Goal: Transaction & Acquisition: Purchase product/service

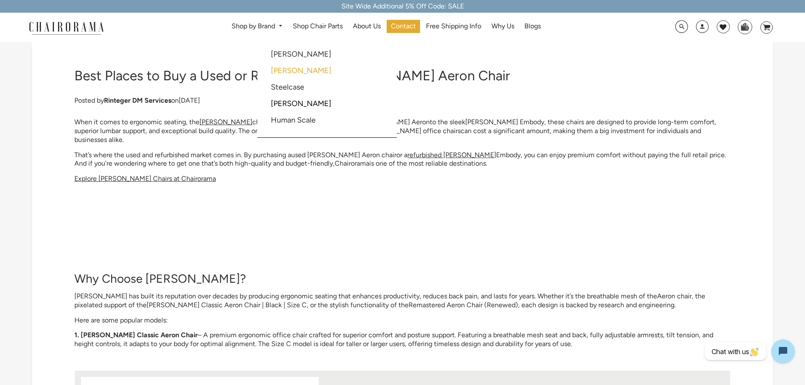
click at [289, 72] on link "[PERSON_NAME]" at bounding box center [301, 70] width 60 height 9
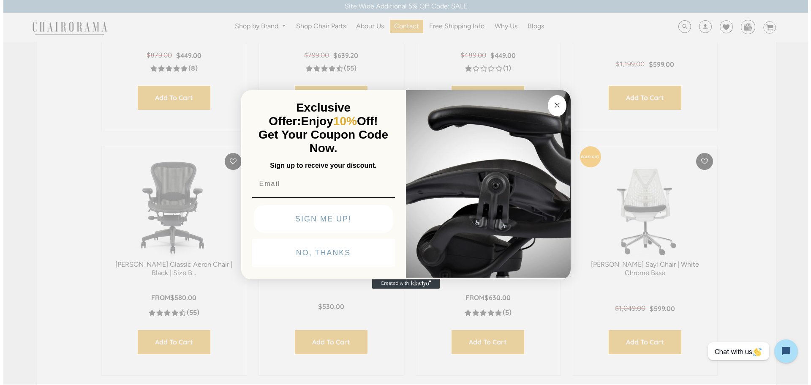
scroll to position [297, 0]
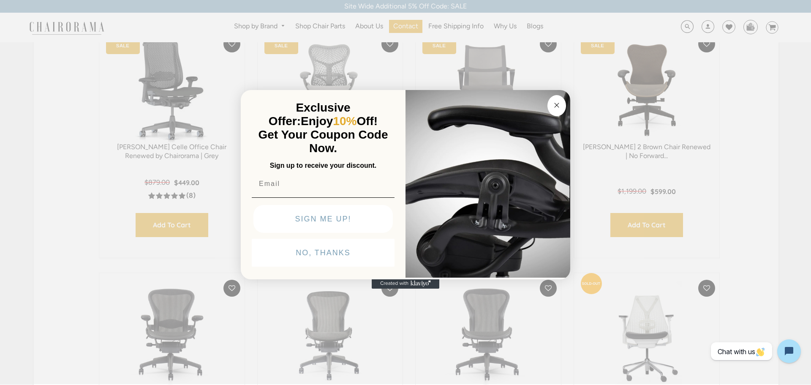
click at [556, 103] on circle "Close dialog" at bounding box center [557, 105] width 10 height 10
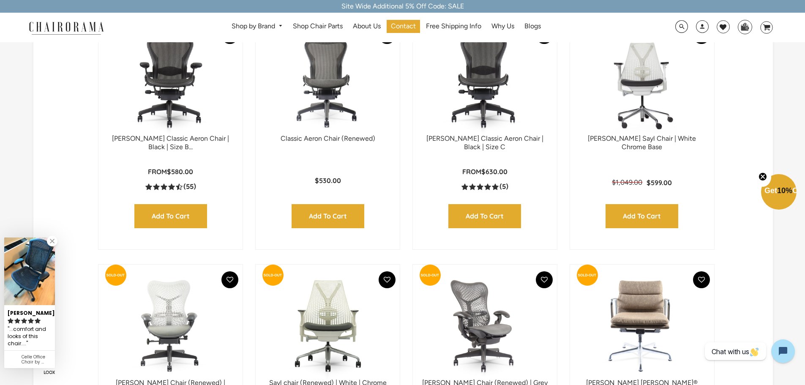
scroll to position [464, 0]
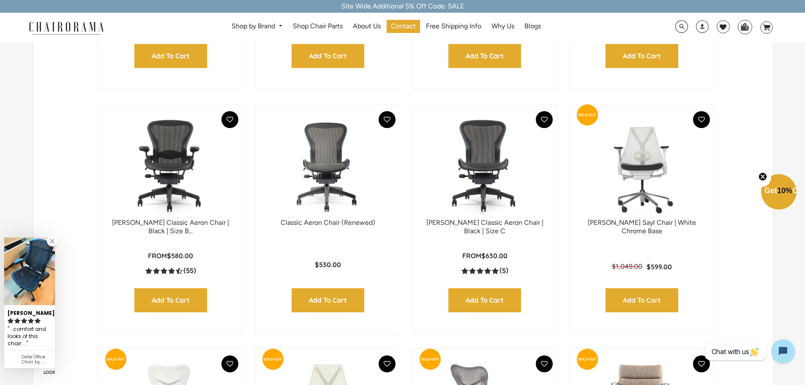
click at [159, 134] on img at bounding box center [170, 166] width 127 height 106
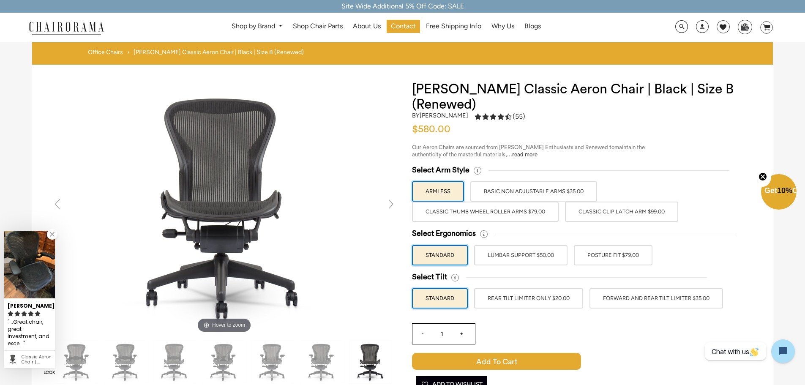
click at [582, 212] on label "Classic Clip Latch Arm $99.00" at bounding box center [621, 211] width 113 height 20
click at [0, 0] on input "Classic Clip Latch Arm $99.00" at bounding box center [0, 0] width 0 height 0
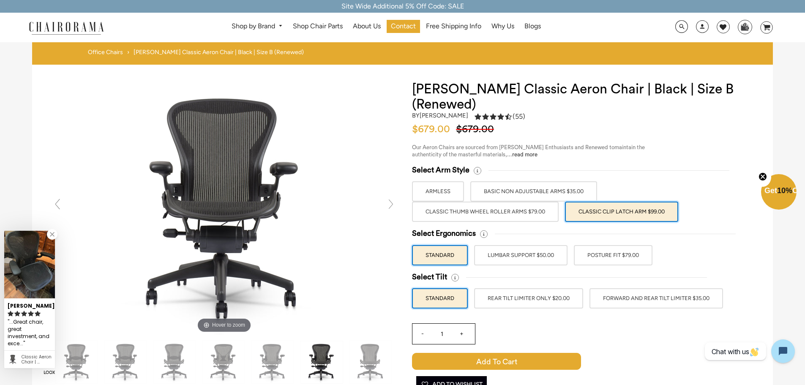
click at [508, 212] on label "Classic Thumb Wheel Roller Arms $79.00" at bounding box center [485, 211] width 147 height 20
click at [0, 0] on input "Classic Thumb Wheel Roller Arms $79.00" at bounding box center [0, 0] width 0 height 0
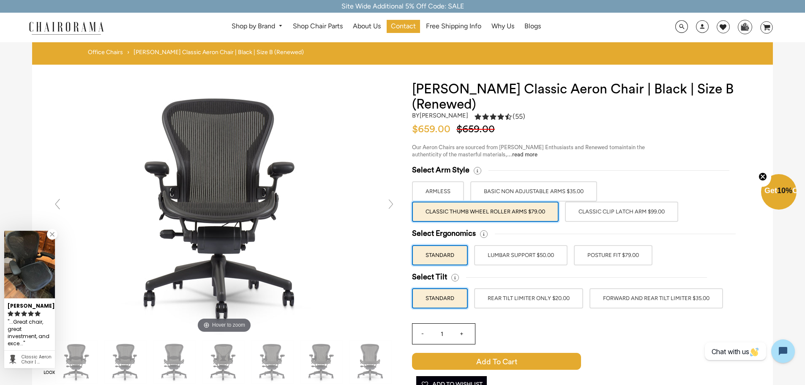
click at [573, 211] on label "Classic Clip Latch Arm $99.00" at bounding box center [621, 211] width 113 height 20
click at [0, 0] on input "Classic Clip Latch Arm $99.00" at bounding box center [0, 0] width 0 height 0
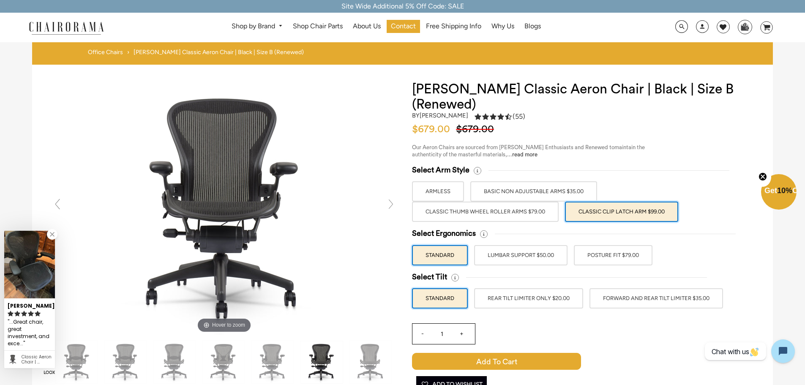
click at [537, 213] on label "Classic Thumb Wheel Roller Arms $79.00" at bounding box center [485, 211] width 147 height 20
click at [0, 0] on input "Classic Thumb Wheel Roller Arms $79.00" at bounding box center [0, 0] width 0 height 0
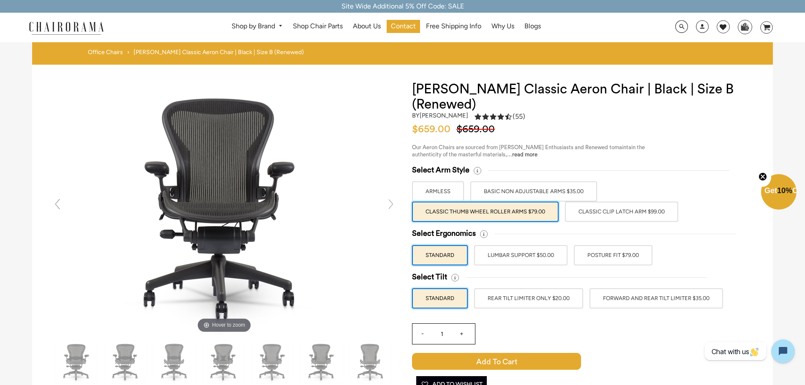
drag, startPoint x: 529, startPoint y: 246, endPoint x: 498, endPoint y: 234, distance: 33.0
click at [498, 234] on div at bounding box center [596, 234] width 241 height 10
click at [576, 216] on label "Classic Clip Latch Arm $99.00" at bounding box center [621, 211] width 113 height 20
click at [0, 0] on input "Classic Clip Latch Arm $99.00" at bounding box center [0, 0] width 0 height 0
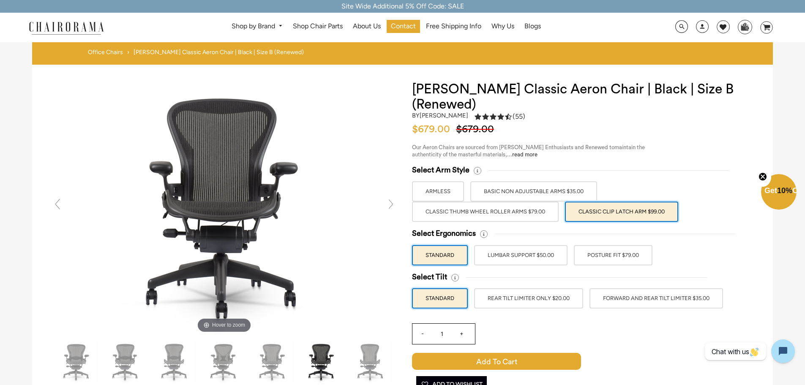
click at [523, 216] on label "Classic Thumb Wheel Roller Arms $79.00" at bounding box center [485, 211] width 147 height 20
click at [0, 0] on input "Classic Thumb Wheel Roller Arms $79.00" at bounding box center [0, 0] width 0 height 0
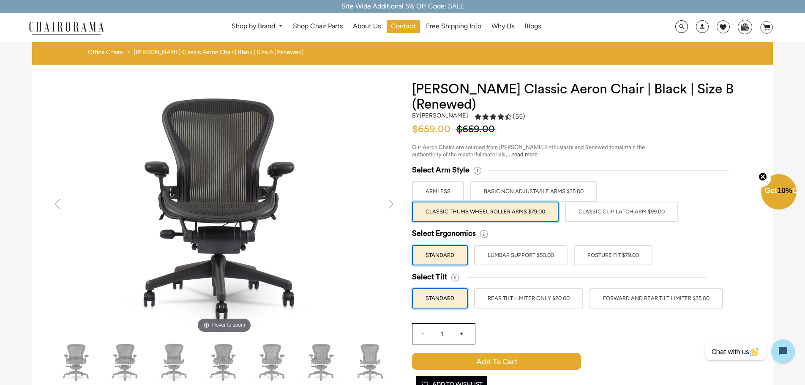
click at [592, 216] on label "Classic Clip Latch Arm $99.00" at bounding box center [621, 211] width 113 height 20
click at [0, 0] on input "Classic Clip Latch Arm $99.00" at bounding box center [0, 0] width 0 height 0
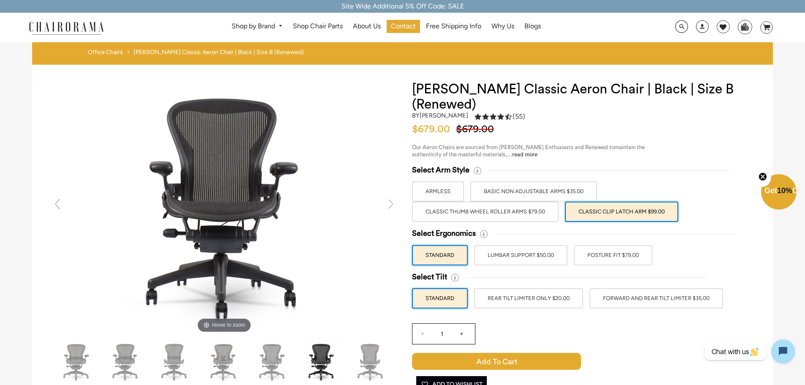
click at [617, 303] on label "FORWARD AND REAR TILT LIMITER $35.00" at bounding box center [655, 298] width 133 height 20
click at [0, 0] on input "FORWARD AND REAR TILT LIMITER $35.00" at bounding box center [0, 0] width 0 height 0
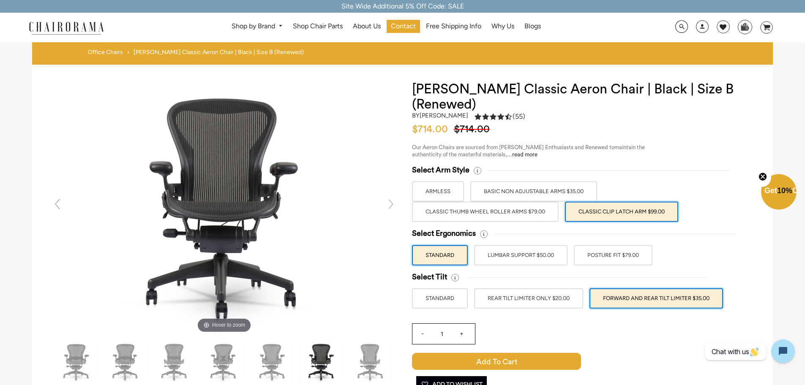
click at [622, 259] on label "POSTURE FIT $79.00" at bounding box center [613, 255] width 79 height 20
click at [0, 0] on input "POSTURE FIT $79.00" at bounding box center [0, 0] width 0 height 0
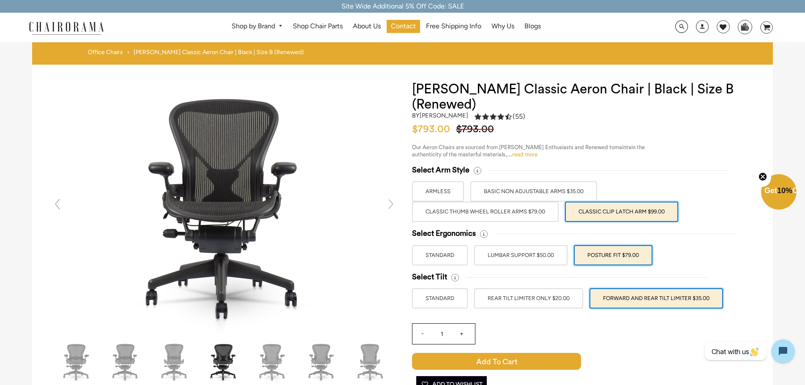
click at [512, 154] on link "read more" at bounding box center [524, 154] width 25 height 5
click at [313, 23] on span "Shop Chair Parts" at bounding box center [318, 26] width 50 height 9
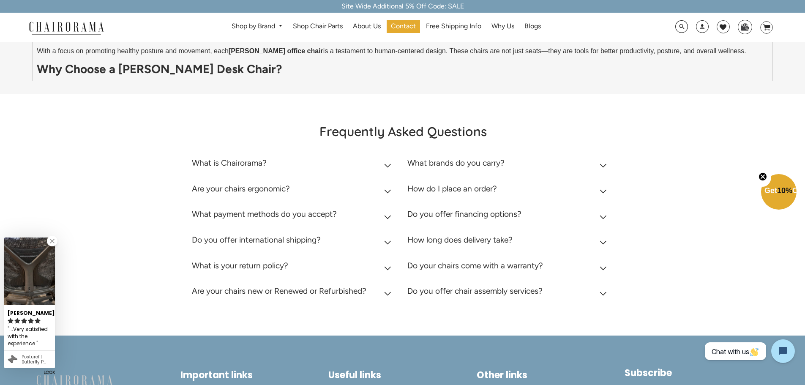
scroll to position [2070, 0]
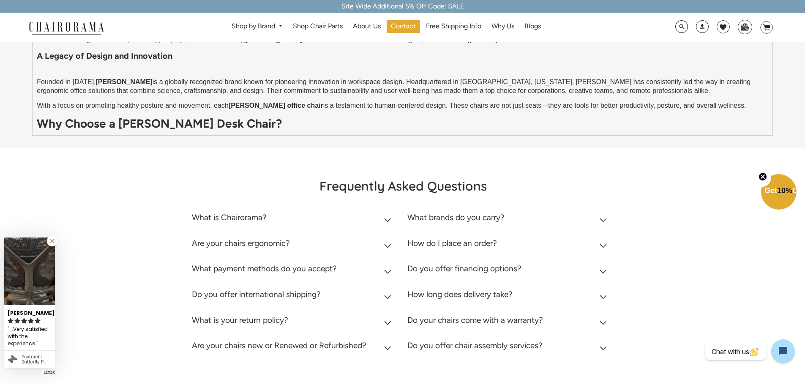
click at [607, 283] on summary "How long does delivery take?" at bounding box center [508, 296] width 203 height 26
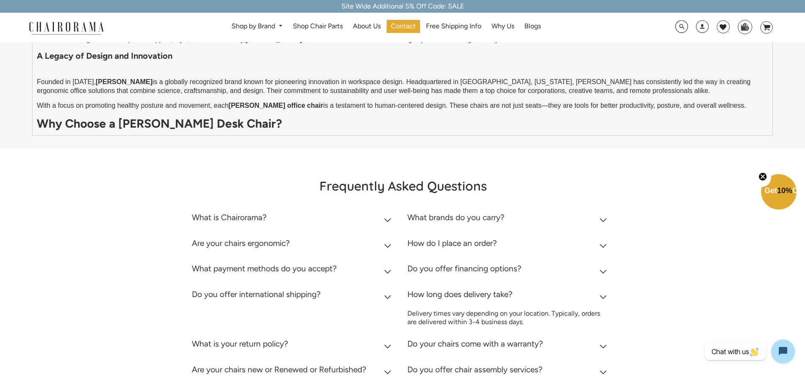
click at [607, 283] on summary "How long does delivery take?" at bounding box center [508, 296] width 203 height 26
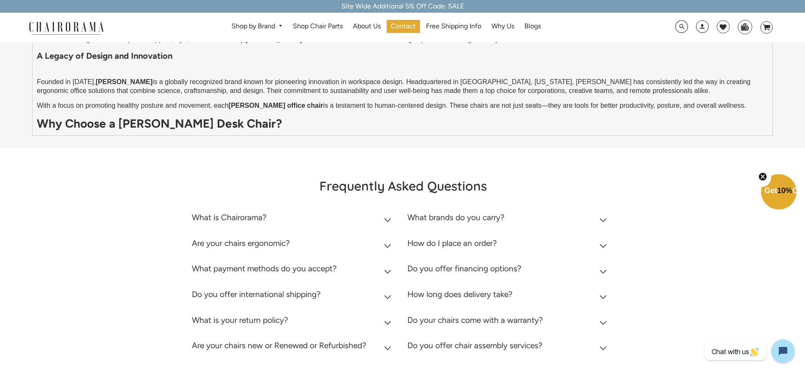
click at [607, 283] on summary "How long does delivery take?" at bounding box center [508, 296] width 203 height 26
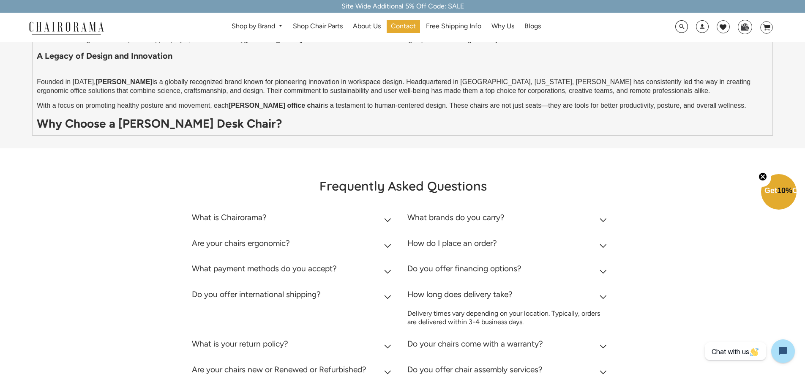
click at [606, 283] on summary "How long does delivery take?" at bounding box center [508, 296] width 203 height 26
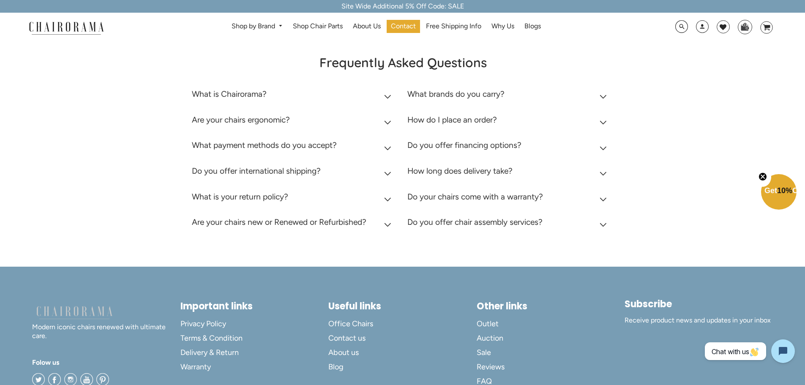
scroll to position [2197, 0]
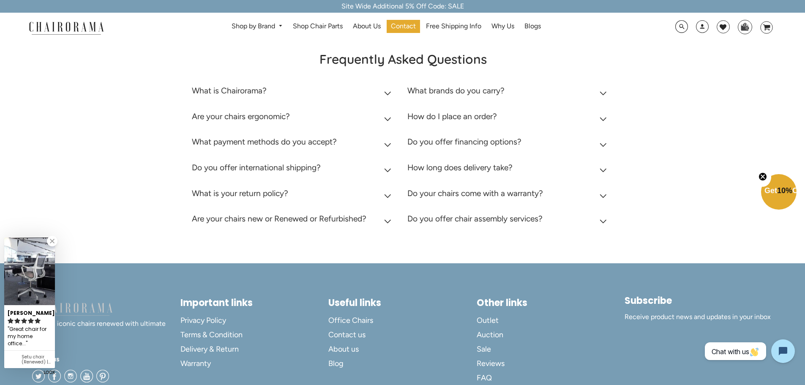
click at [392, 208] on summary "Are your chairs new or Renewed or Refurbished?" at bounding box center [293, 221] width 203 height 26
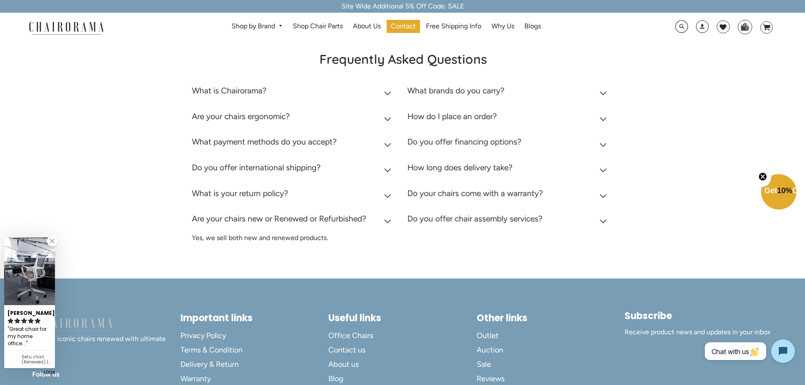
click at [392, 208] on summary "Are your chairs new or Renewed or Refurbished?" at bounding box center [293, 221] width 203 height 26
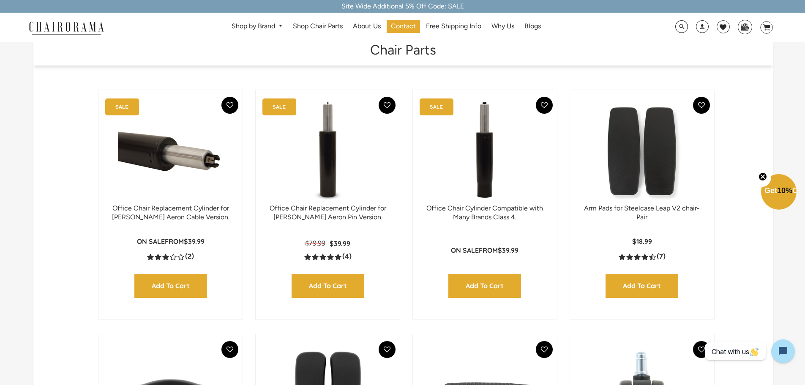
scroll to position [0, 0]
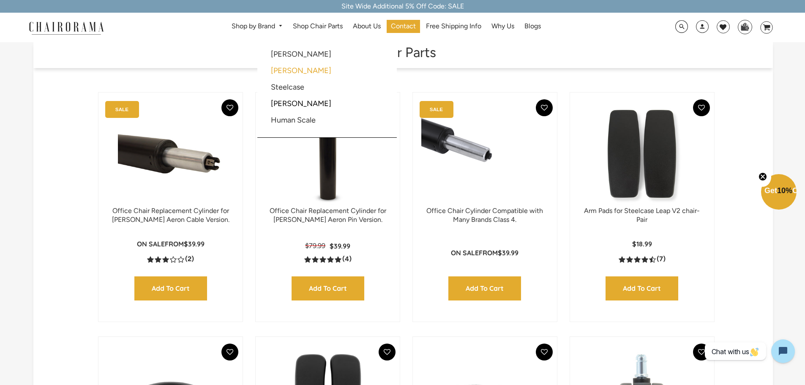
click at [291, 69] on link "[PERSON_NAME]" at bounding box center [301, 70] width 60 height 9
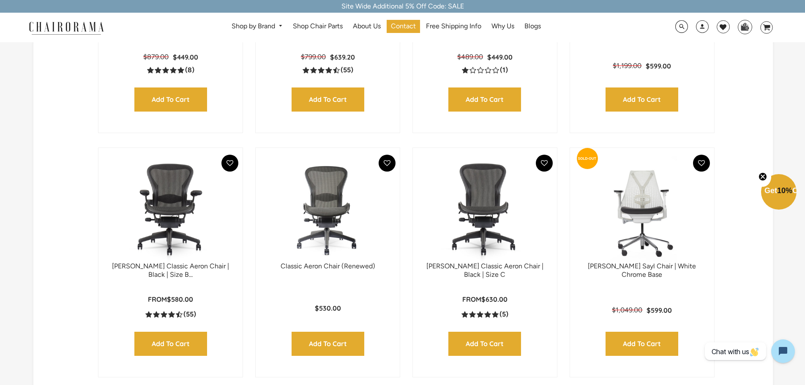
scroll to position [421, 0]
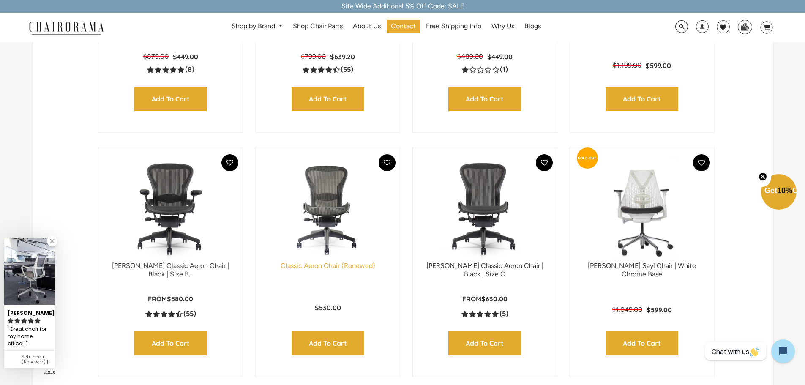
click at [364, 264] on link "Classic Aeron Chair (Renewed)" at bounding box center [327, 265] width 95 height 8
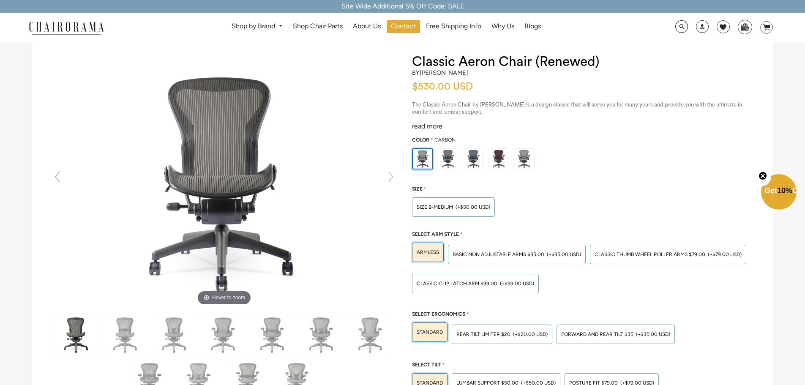
scroll to position [42, 0]
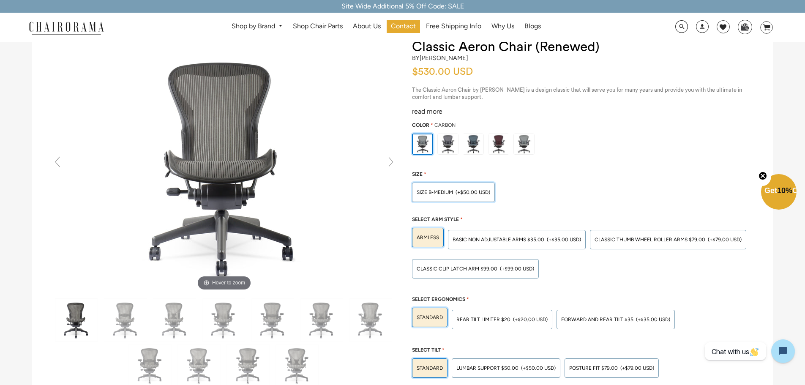
click at [431, 196] on div "SIZE B-MEDIUM (+$50.00 USD)" at bounding box center [453, 191] width 83 height 19
click at [0, 0] on input "SIZE B-MEDIUM (+$50.00 USD)" at bounding box center [0, 0] width 0 height 0
click at [520, 272] on div "Classic Clip Latch Arm $99.00 (+$99.00 USD)" at bounding box center [475, 268] width 127 height 19
click at [0, 0] on input "Classic Clip Latch Arm $99.00 (+$99.00 USD)" at bounding box center [0, 0] width 0 height 0
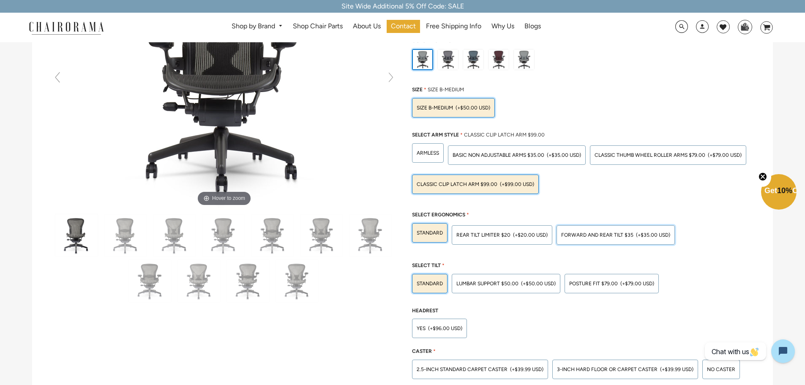
click at [572, 241] on div "Forward And Rear Tilt $35 (+$35.00 USD)" at bounding box center [615, 234] width 118 height 19
click at [0, 0] on input "Forward And Rear Tilt $35 (+$35.00 USD)" at bounding box center [0, 0] width 0 height 0
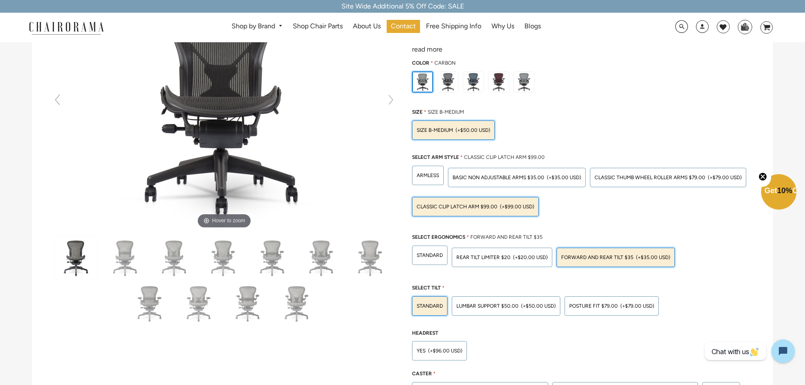
scroll to position [84, 0]
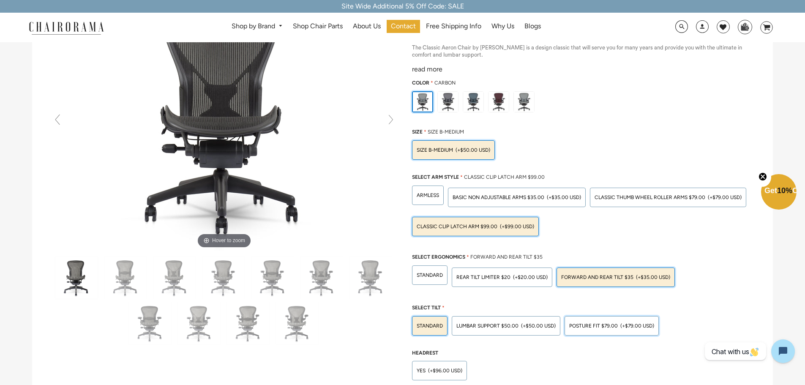
click at [590, 331] on div "POSTURE FIT $79.00 (+$79.00 USD)" at bounding box center [611, 325] width 94 height 19
click at [0, 0] on input "POSTURE FIT $79.00 (+$79.00 USD)" at bounding box center [0, 0] width 0 height 0
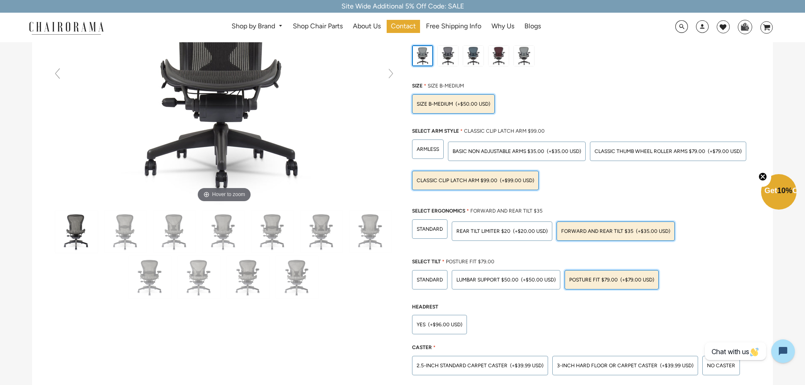
scroll to position [211, 0]
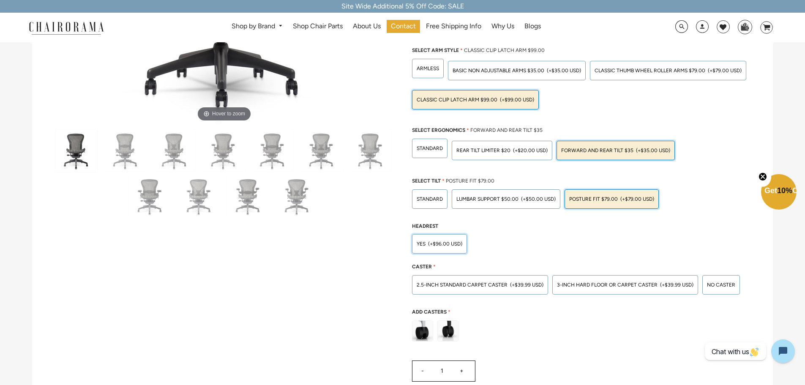
click at [450, 240] on div "Yes (+$96.00 USD)" at bounding box center [439, 243] width 55 height 19
click at [0, 0] on input "Yes (+$96.00 USD)" at bounding box center [0, 0] width 0 height 0
click at [580, 287] on span "3-inch Hard Floor or Carpet Caster" at bounding box center [607, 285] width 101 height 6
click at [0, 0] on input "3-inch Hard Floor or Carpet Caster (+$39.99 USD)" at bounding box center [0, 0] width 0 height 0
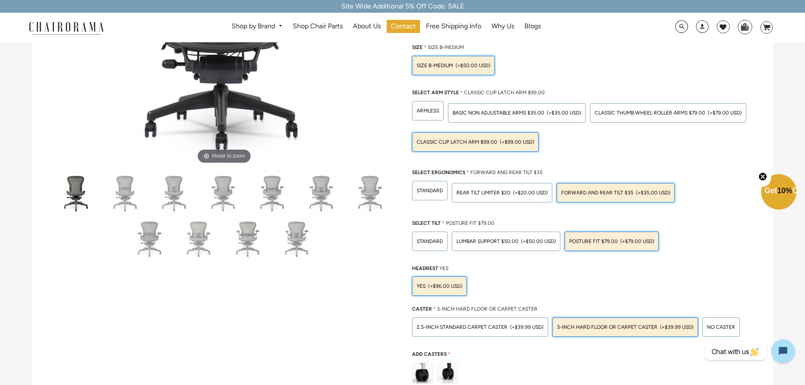
scroll to position [0, 0]
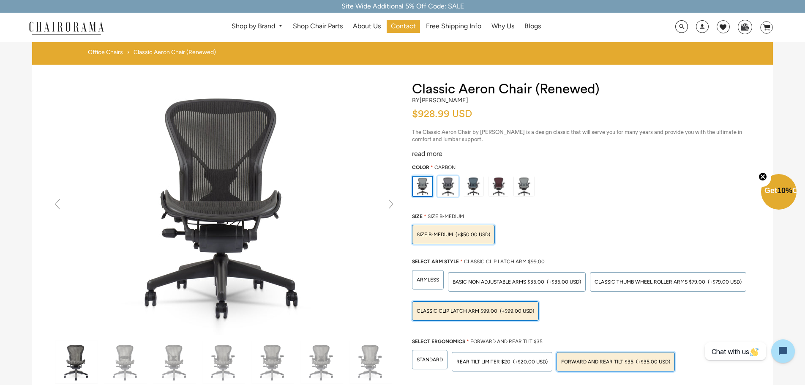
click at [449, 180] on img at bounding box center [448, 186] width 20 height 20
click at [0, 0] on input "radio" at bounding box center [0, 0] width 0 height 0
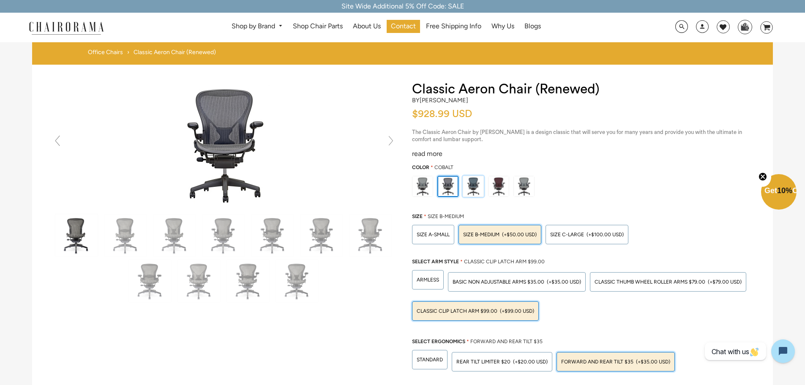
click at [470, 181] on img at bounding box center [473, 186] width 20 height 20
click at [0, 0] on input "radio" at bounding box center [0, 0] width 0 height 0
click at [490, 181] on img at bounding box center [498, 186] width 20 height 20
click at [0, 0] on input "radio" at bounding box center [0, 0] width 0 height 0
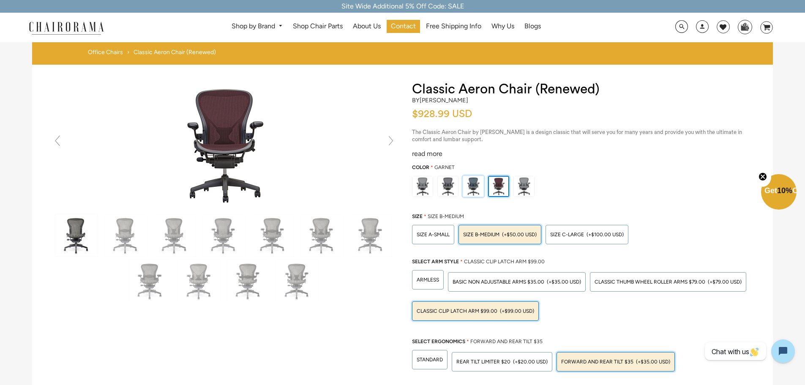
click at [459, 180] on div at bounding box center [470, 184] width 25 height 25
click at [0, 0] on input "radio" at bounding box center [0, 0] width 0 height 0
click at [442, 181] on img at bounding box center [448, 186] width 20 height 20
click at [0, 0] on input "radio" at bounding box center [0, 0] width 0 height 0
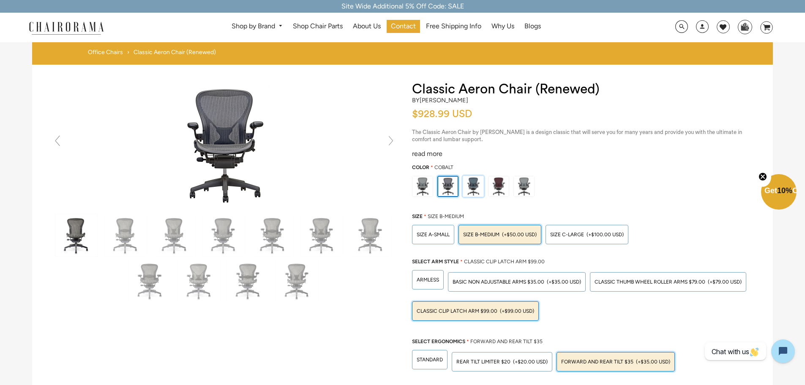
click at [469, 183] on img at bounding box center [473, 186] width 20 height 20
click at [0, 0] on input "radio" at bounding box center [0, 0] width 0 height 0
click at [491, 183] on img at bounding box center [498, 186] width 20 height 20
click at [0, 0] on input "radio" at bounding box center [0, 0] width 0 height 0
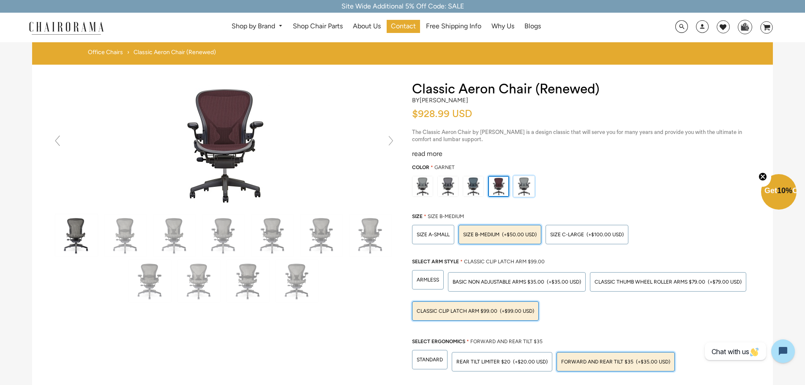
click at [523, 185] on img at bounding box center [524, 186] width 20 height 20
click at [0, 0] on input "radio" at bounding box center [0, 0] width 0 height 0
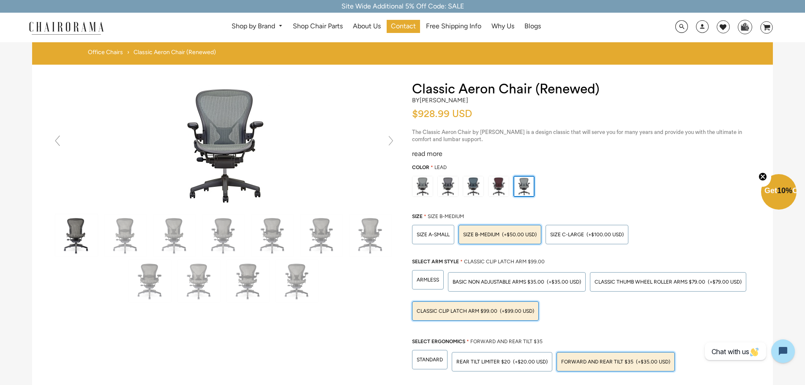
click at [425, 184] on img at bounding box center [422, 186] width 20 height 20
click at [0, 0] on input "radio" at bounding box center [0, 0] width 0 height 0
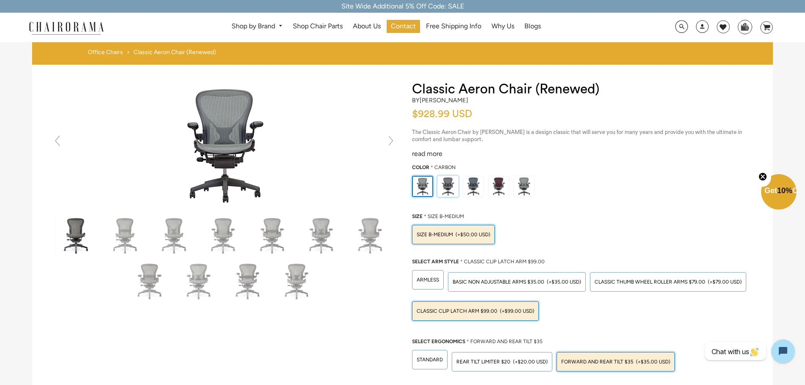
click at [447, 187] on img at bounding box center [448, 186] width 20 height 20
click at [0, 0] on input "radio" at bounding box center [0, 0] width 0 height 0
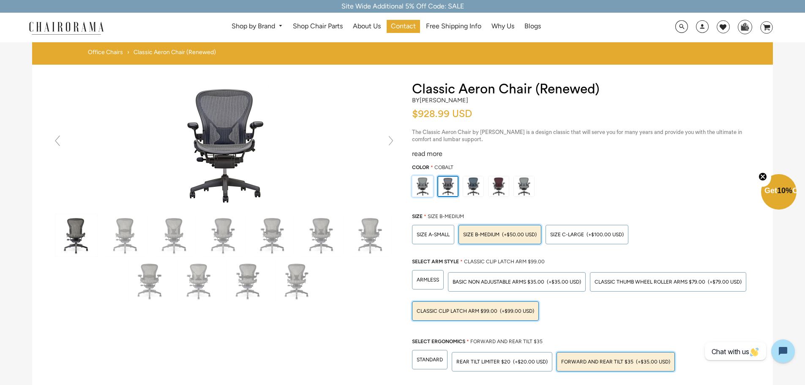
click at [428, 186] on img at bounding box center [422, 186] width 20 height 20
click at [0, 0] on input "radio" at bounding box center [0, 0] width 0 height 0
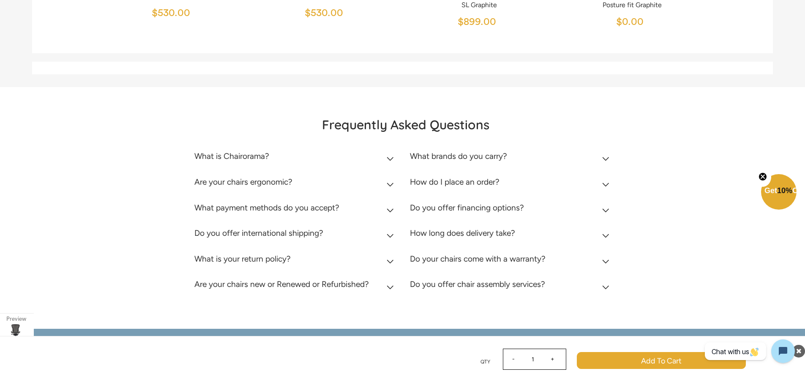
scroll to position [3591, 0]
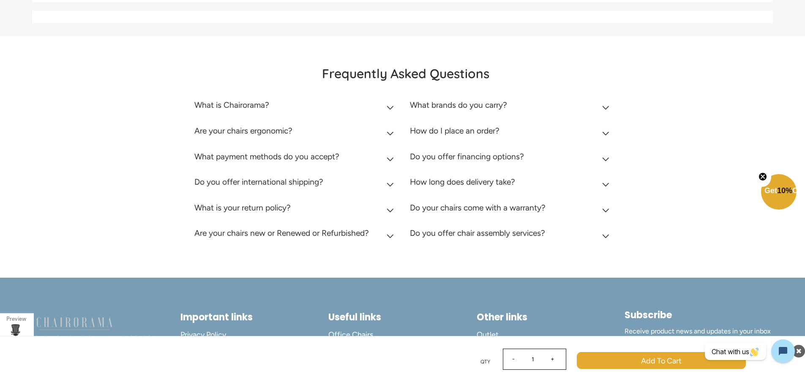
click at [349, 231] on h2 "Are your chairs new or Renewed or Refurbished?" at bounding box center [281, 233] width 174 height 10
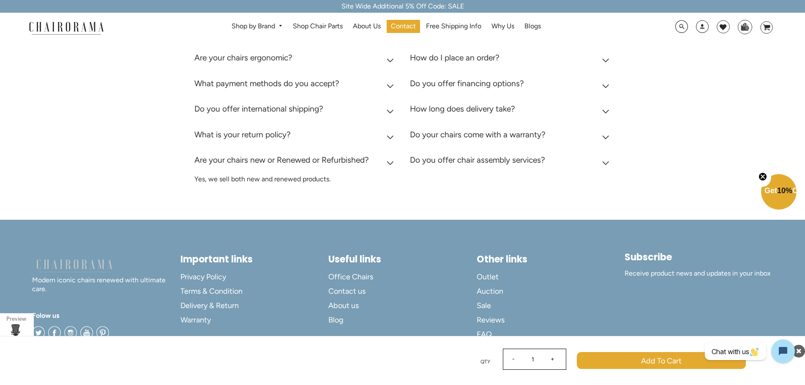
scroll to position [3410, 0]
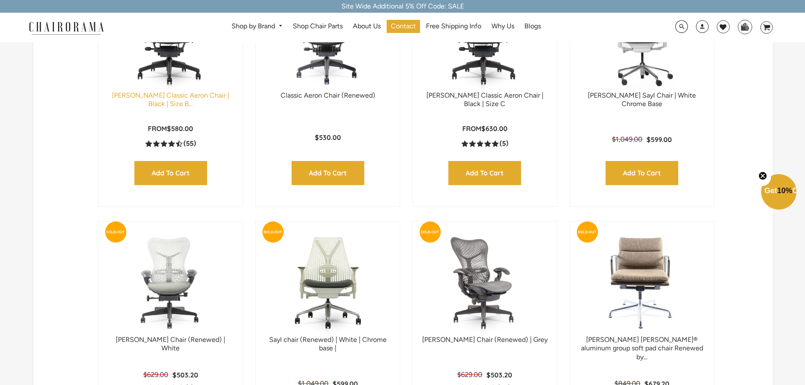
click at [171, 101] on link "Herman Miller Classic Aeron Chair | Black | Size B..." at bounding box center [170, 99] width 117 height 17
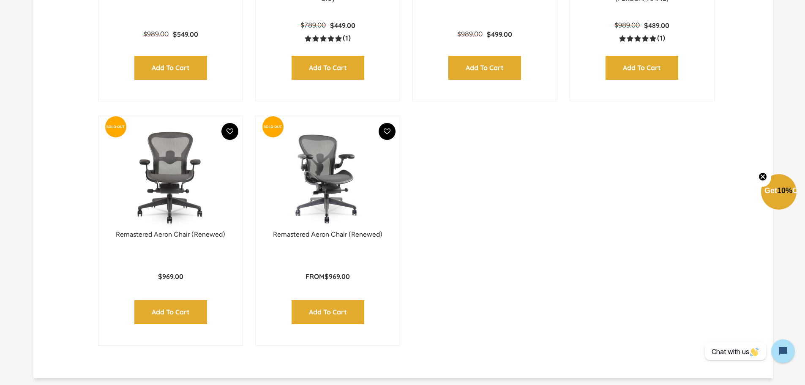
scroll to position [1225, 0]
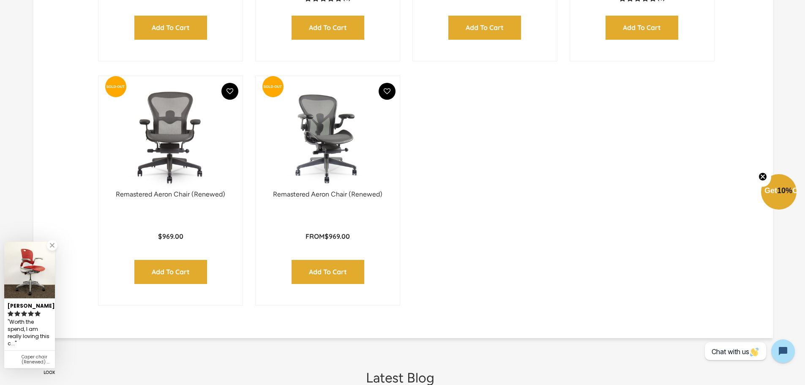
click at [312, 189] on img at bounding box center [327, 137] width 127 height 106
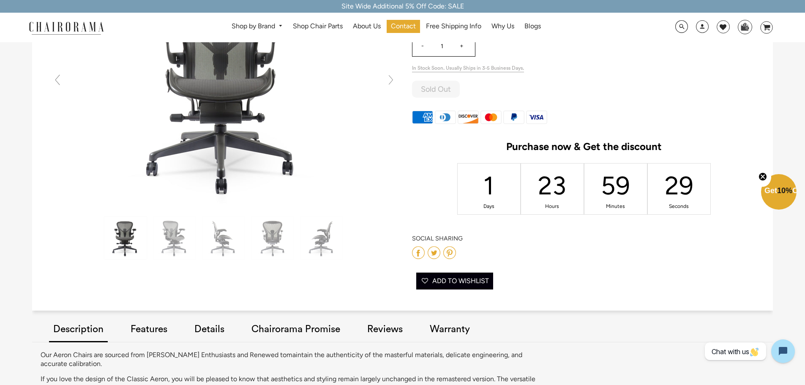
scroll to position [42, 0]
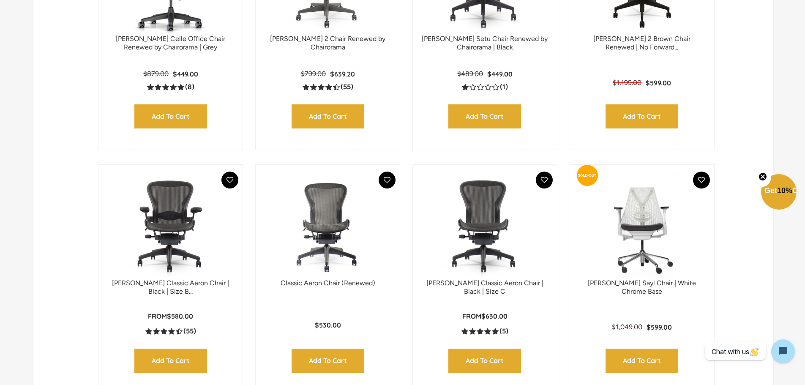
scroll to position [424, 0]
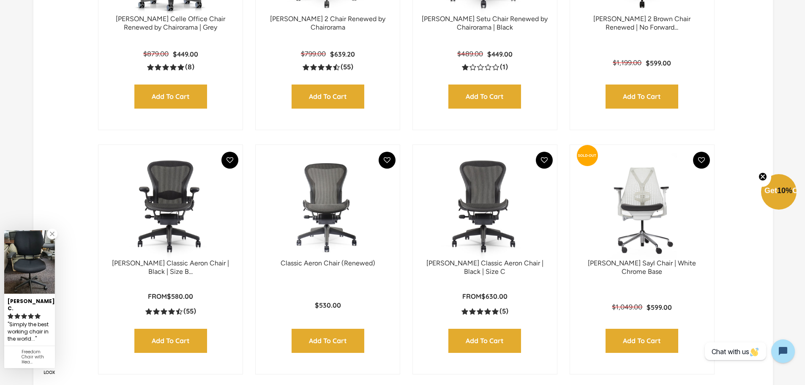
click at [185, 216] on img at bounding box center [170, 206] width 127 height 106
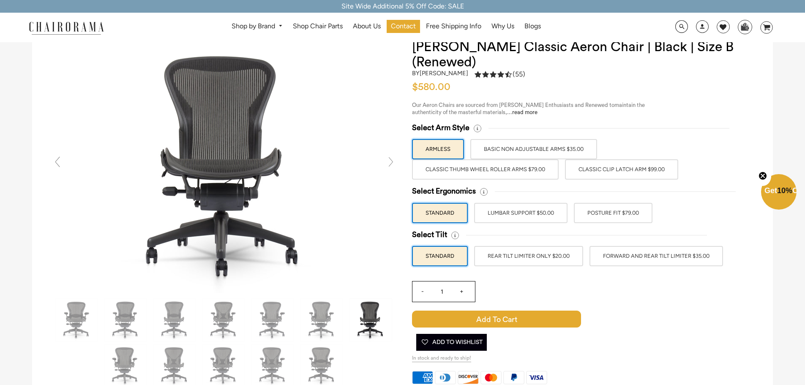
click at [582, 172] on label "Classic Clip Latch Arm $99.00" at bounding box center [621, 169] width 113 height 20
click at [0, 0] on input "Classic Clip Latch Arm $99.00" at bounding box center [0, 0] width 0 height 0
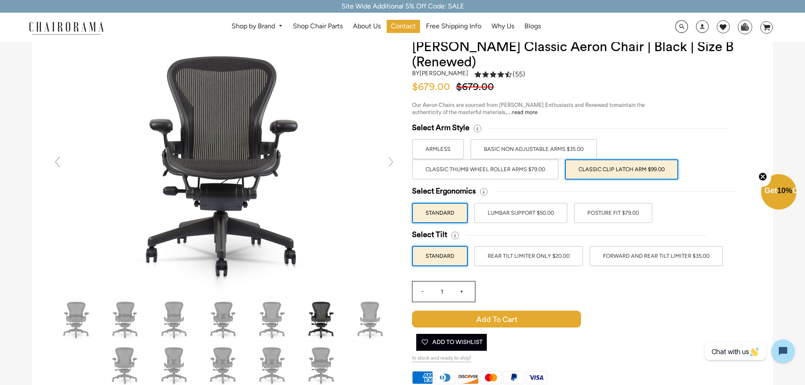
click at [532, 171] on label "Classic Thumb Wheel Roller Arms $79.00" at bounding box center [485, 169] width 147 height 20
click at [0, 0] on input "Classic Thumb Wheel Roller Arms $79.00" at bounding box center [0, 0] width 0 height 0
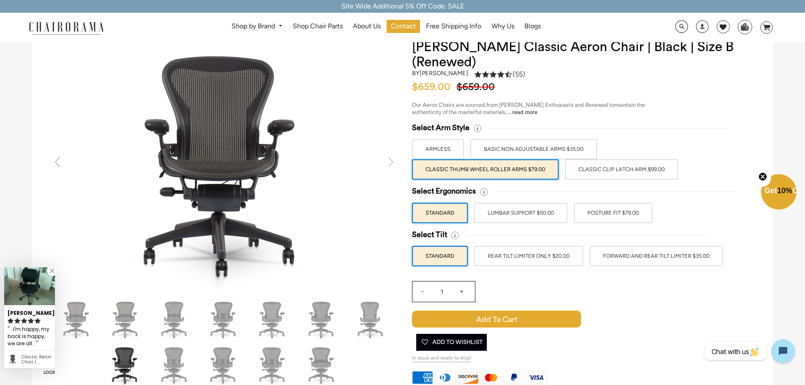
click at [591, 175] on label "Classic Clip Latch Arm $99.00" at bounding box center [621, 169] width 113 height 20
click at [0, 0] on input "Classic Clip Latch Arm $99.00" at bounding box center [0, 0] width 0 height 0
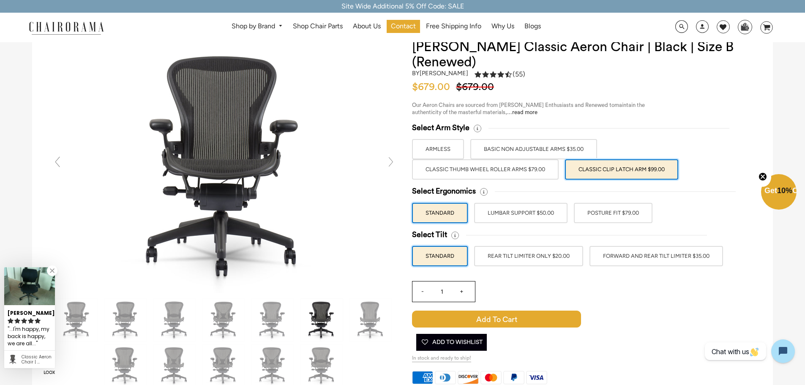
click at [534, 175] on label "Classic Thumb Wheel Roller Arms $79.00" at bounding box center [485, 169] width 147 height 20
click at [0, 0] on input "Classic Thumb Wheel Roller Arms $79.00" at bounding box center [0, 0] width 0 height 0
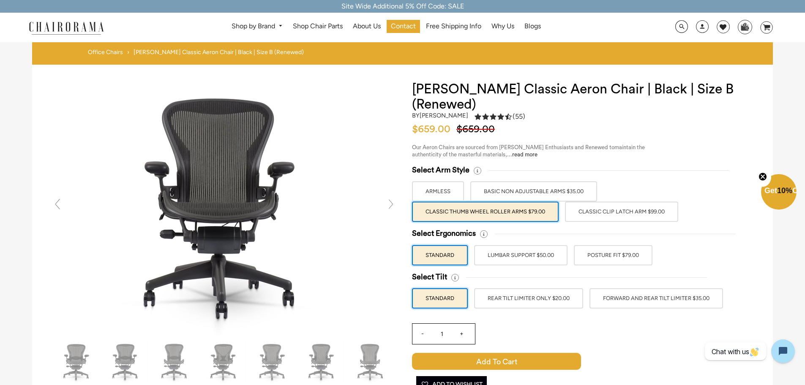
scroll to position [42, 0]
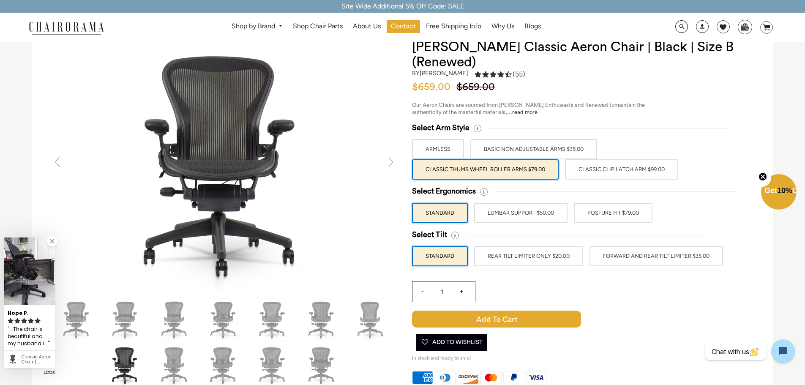
click at [598, 220] on label "POSTURE FIT $79.00" at bounding box center [613, 213] width 79 height 20
click at [0, 0] on input "POSTURE FIT $79.00" at bounding box center [0, 0] width 0 height 0
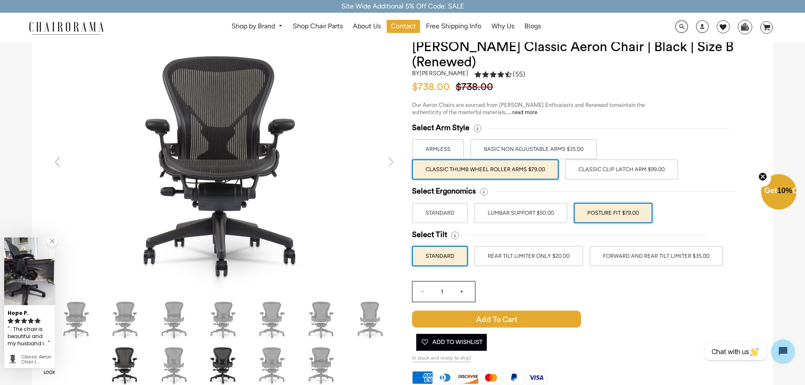
click at [604, 252] on label "FORWARD AND REAR TILT LIMITER $35.00" at bounding box center [655, 256] width 133 height 20
click at [0, 0] on input "FORWARD AND REAR TILT LIMITER $35.00" at bounding box center [0, 0] width 0 height 0
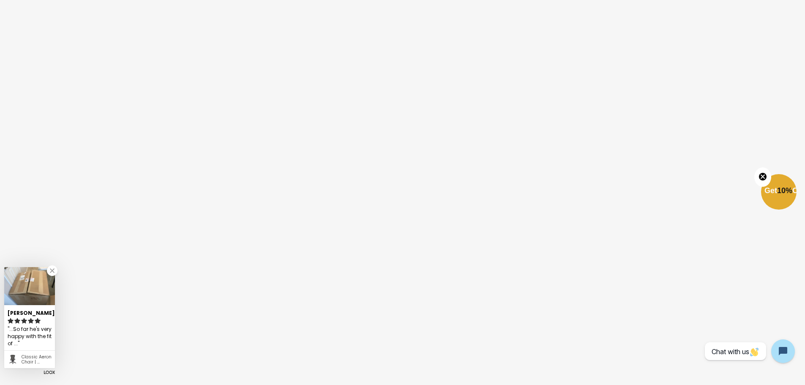
scroll to position [2366, 0]
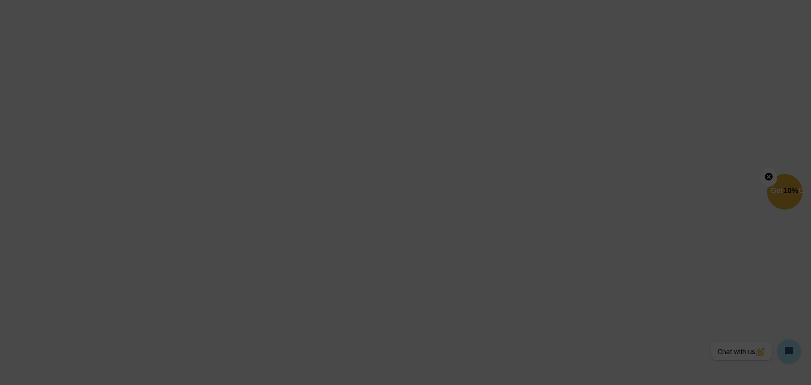
scroll to position [2376, 0]
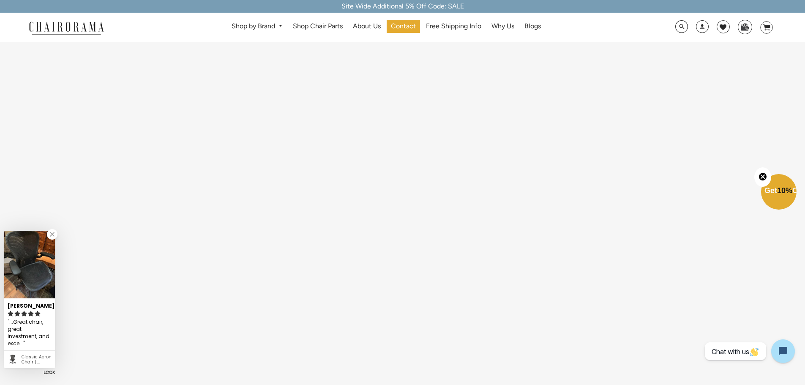
scroll to position [2110, 0]
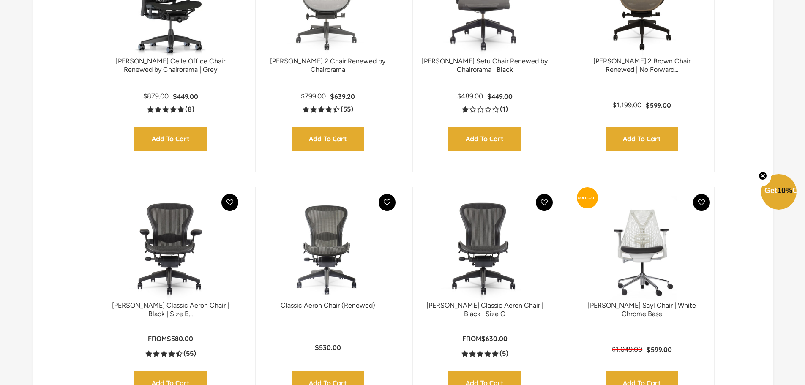
scroll to position [552, 0]
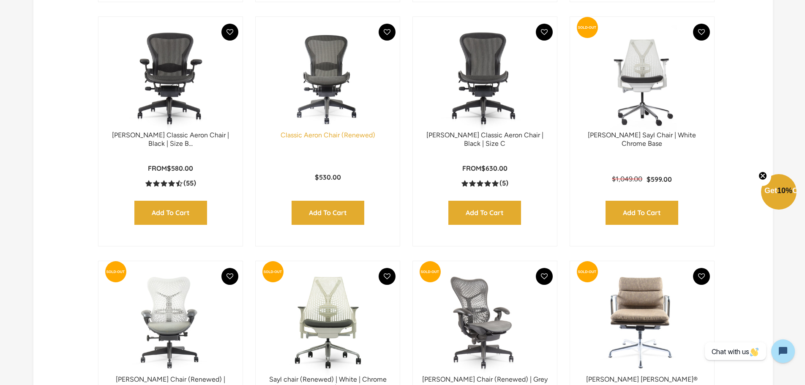
click at [321, 137] on link "Classic Aeron Chair (Renewed)" at bounding box center [327, 135] width 95 height 8
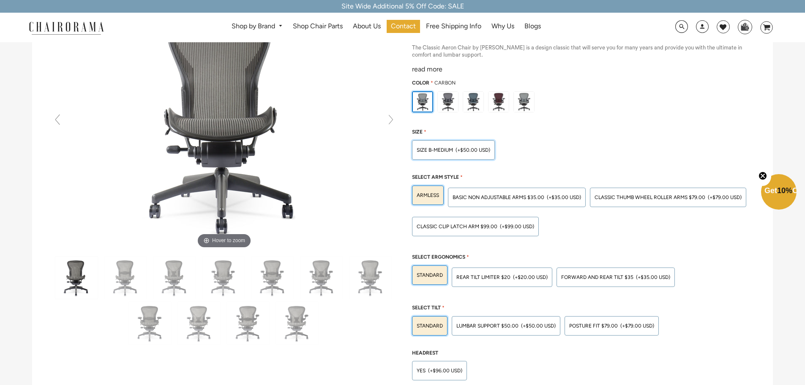
click at [457, 149] on span "(+$50.00 USD)" at bounding box center [472, 149] width 35 height 5
click at [0, 0] on input "SIZE B-MEDIUM (+$50.00 USD)" at bounding box center [0, 0] width 0 height 0
click at [605, 203] on div "Classic Thumb Wheel Roller Arms $79.00 (+$79.00 USD)" at bounding box center [668, 197] width 156 height 19
click at [0, 0] on input "Classic Thumb Wheel Roller Arms $79.00 (+$79.00 USD)" at bounding box center [0, 0] width 0 height 0
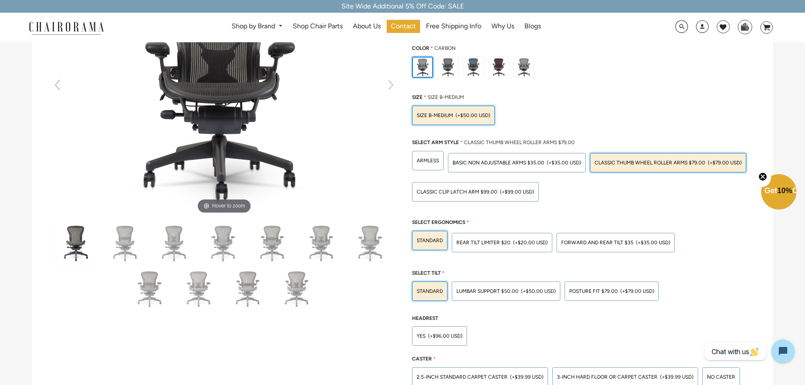
scroll to position [169, 0]
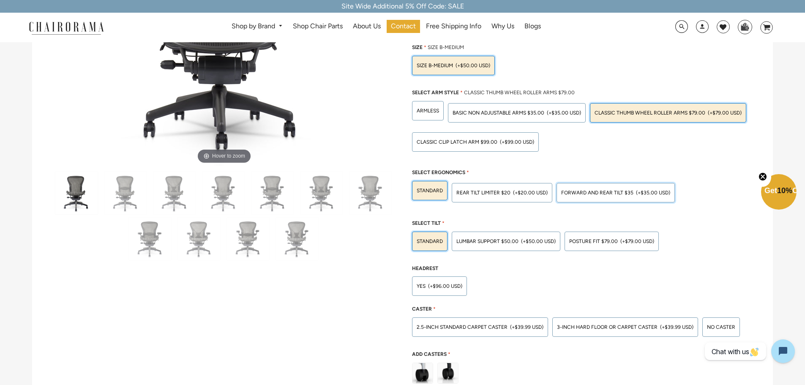
click at [574, 197] on div "Forward And Rear Tilt $35 (+$35.00 USD)" at bounding box center [615, 192] width 118 height 19
click at [0, 0] on input "Forward And Rear Tilt $35 (+$35.00 USD)" at bounding box center [0, 0] width 0 height 0
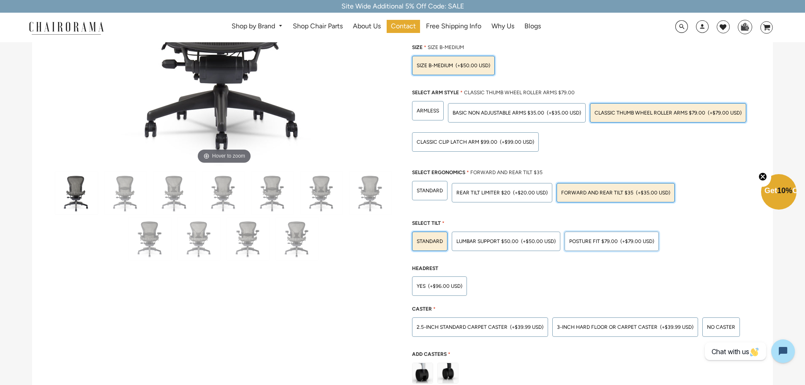
click at [573, 245] on div "POSTURE FIT $79.00 (+$79.00 USD)" at bounding box center [611, 240] width 94 height 19
click at [0, 0] on input "POSTURE FIT $79.00 (+$79.00 USD)" at bounding box center [0, 0] width 0 height 0
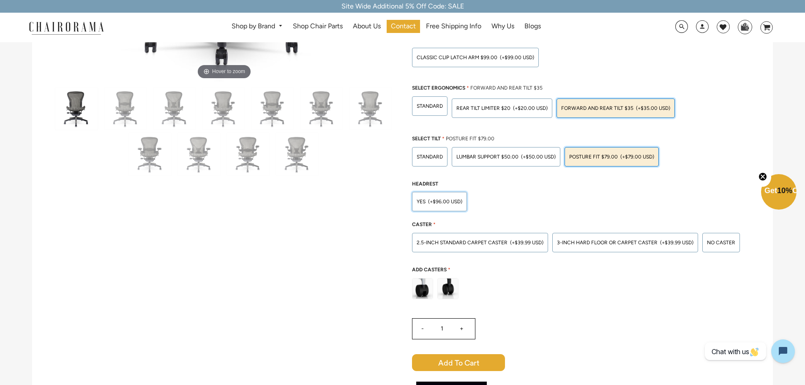
click at [446, 200] on span "(+$96.00 USD)" at bounding box center [445, 201] width 34 height 5
click at [0, 0] on input "Yes (+$96.00 USD)" at bounding box center [0, 0] width 0 height 0
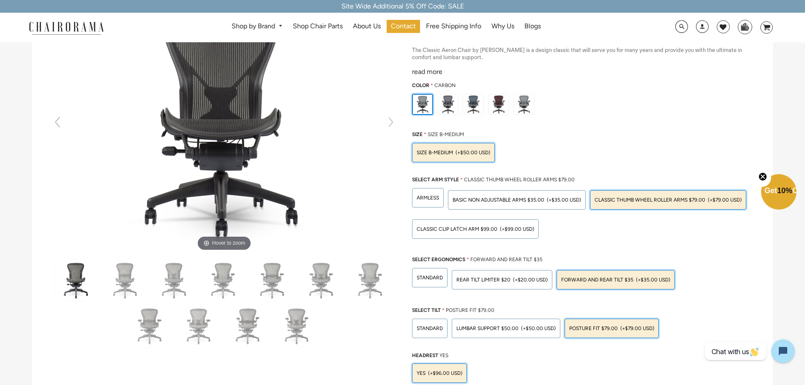
scroll to position [84, 0]
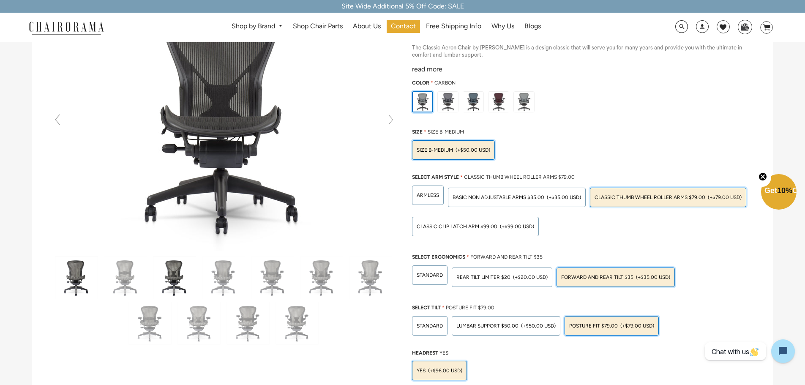
click at [180, 280] on img at bounding box center [174, 277] width 42 height 42
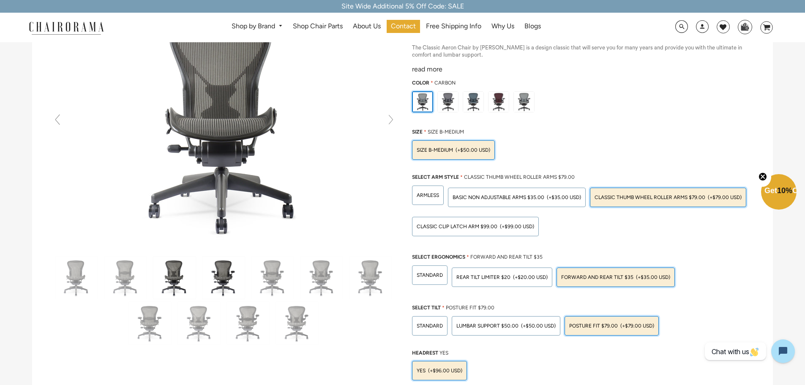
click at [211, 284] on img at bounding box center [223, 277] width 42 height 42
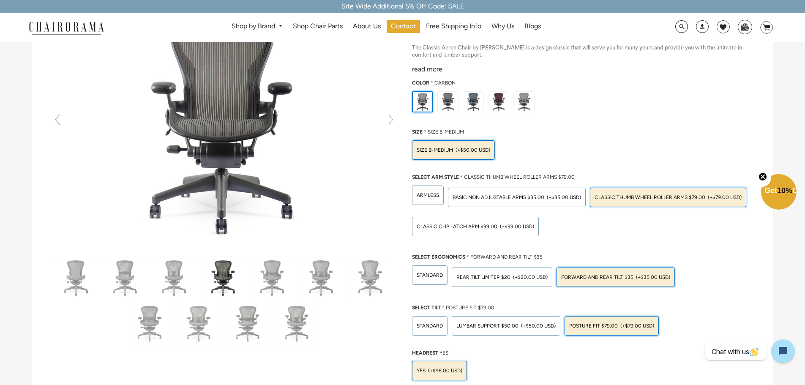
click at [226, 286] on img at bounding box center [223, 277] width 42 height 42
click at [264, 280] on img at bounding box center [272, 277] width 42 height 42
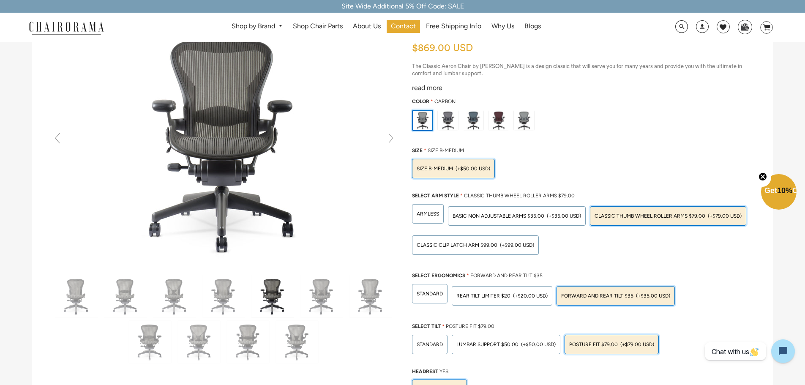
scroll to position [0, 0]
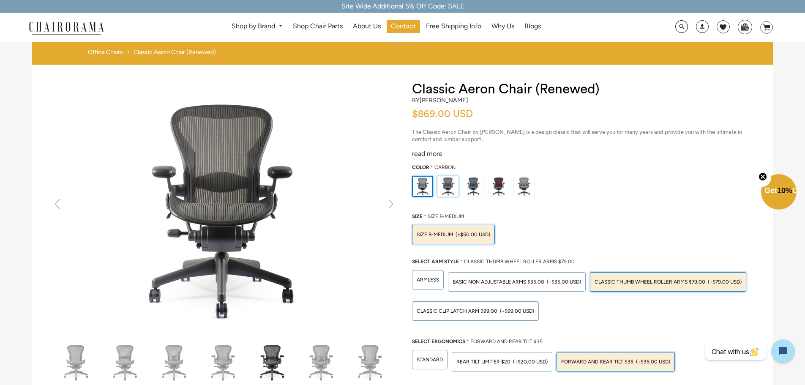
click at [452, 183] on img at bounding box center [448, 186] width 20 height 20
click at [0, 0] on input "radio" at bounding box center [0, 0] width 0 height 0
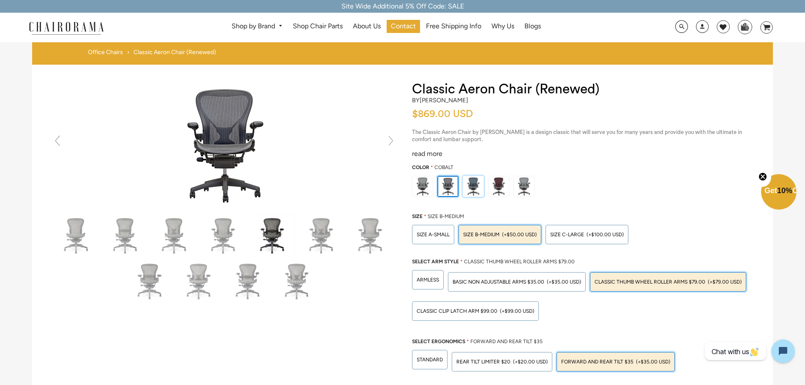
click at [474, 191] on img at bounding box center [473, 186] width 20 height 20
click at [0, 0] on input "radio" at bounding box center [0, 0] width 0 height 0
click at [447, 190] on img at bounding box center [448, 186] width 20 height 20
click at [0, 0] on input "radio" at bounding box center [0, 0] width 0 height 0
click at [466, 185] on img at bounding box center [473, 186] width 20 height 20
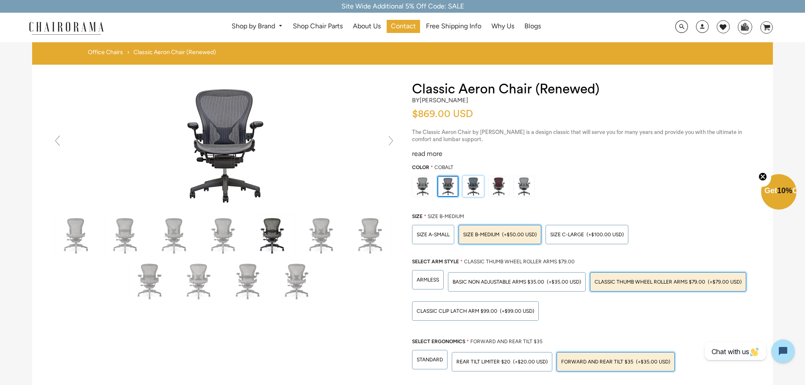
click at [0, 0] on input "radio" at bounding box center [0, 0] width 0 height 0
click at [498, 188] on img at bounding box center [498, 186] width 20 height 20
click at [0, 0] on input "radio" at bounding box center [0, 0] width 0 height 0
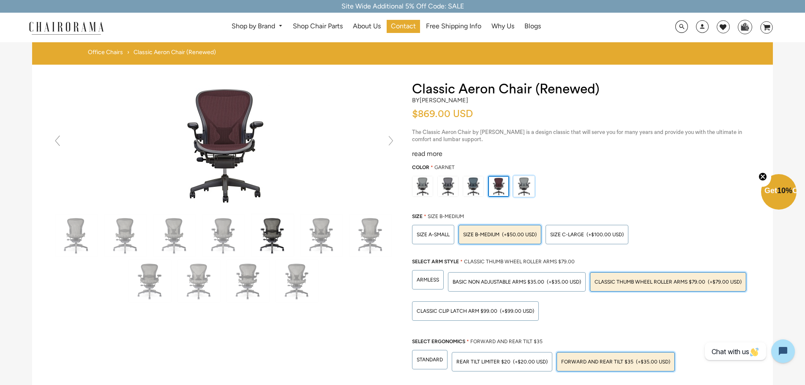
click at [520, 190] on img at bounding box center [524, 186] width 20 height 20
click at [0, 0] on input "radio" at bounding box center [0, 0] width 0 height 0
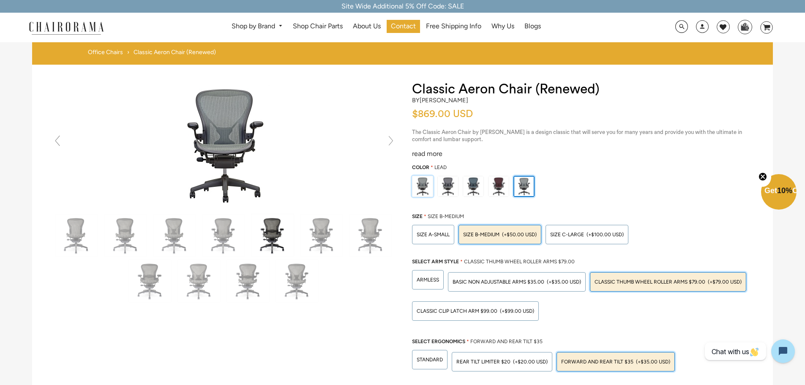
click at [418, 186] on img at bounding box center [422, 186] width 20 height 20
click at [0, 0] on input "radio" at bounding box center [0, 0] width 0 height 0
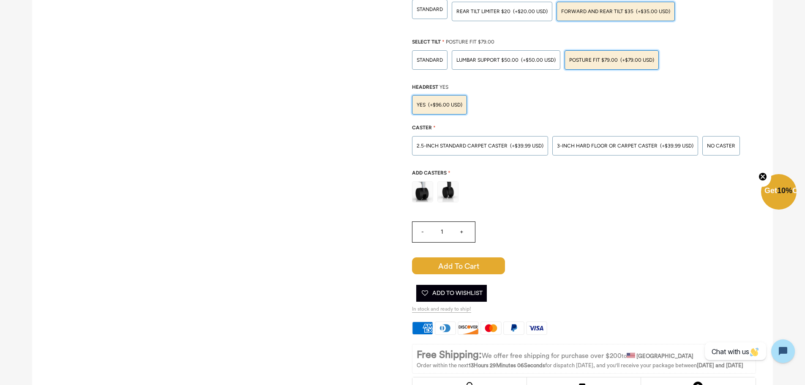
scroll to position [380, 0]
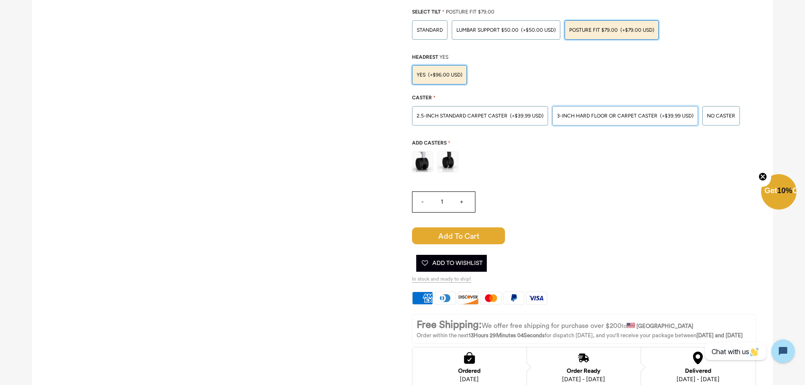
click at [586, 120] on div "3-inch Hard Floor or Carpet Caster (+$39.99 USD)" at bounding box center [625, 115] width 146 height 19
click at [0, 0] on input "3-inch Hard Floor or Carpet Caster (+$39.99 USD)" at bounding box center [0, 0] width 0 height 0
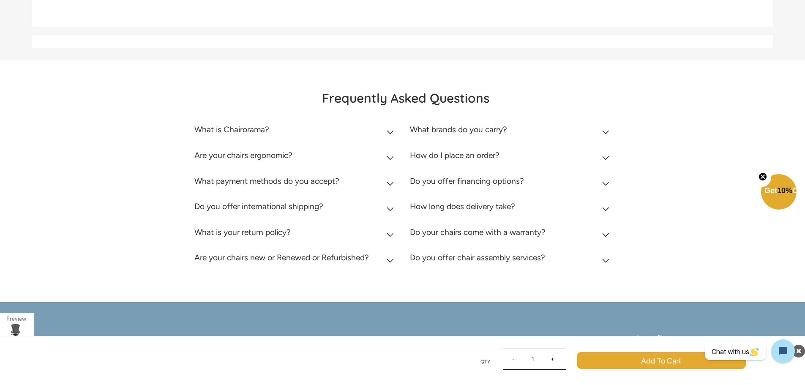
scroll to position [3648, 0]
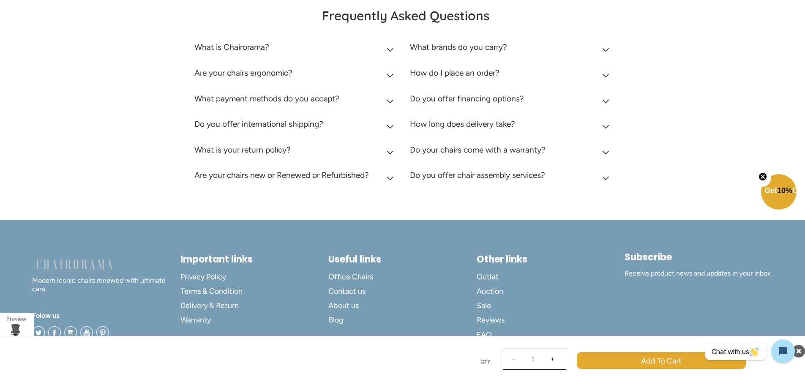
click at [302, 150] on summary "What is your return policy?" at bounding box center [295, 152] width 203 height 26
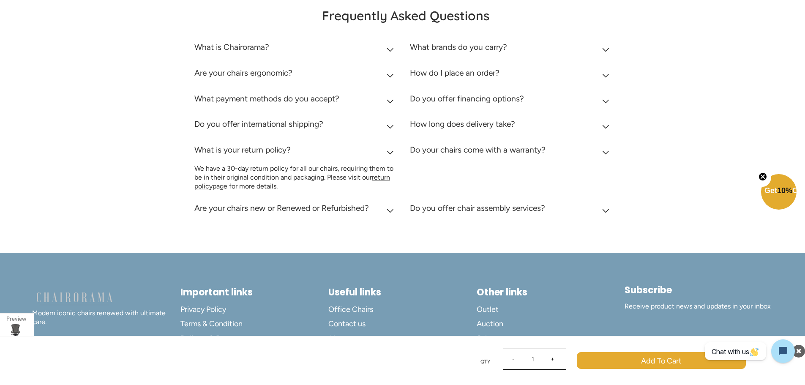
click at [303, 150] on summary "What is your return policy?" at bounding box center [295, 152] width 203 height 26
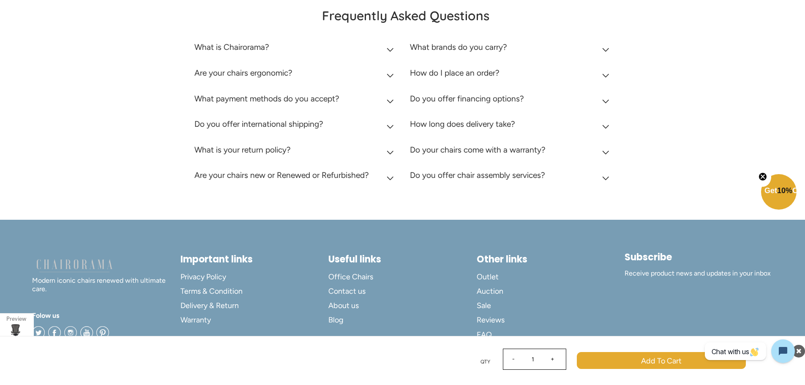
click at [276, 74] on h2 "Are your chairs ergonomic?" at bounding box center [243, 73] width 98 height 10
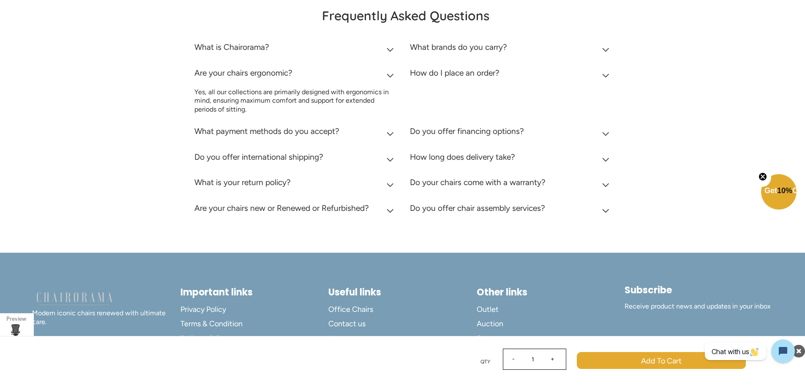
click at [276, 74] on h2 "Are your chairs ergonomic?" at bounding box center [243, 73] width 98 height 10
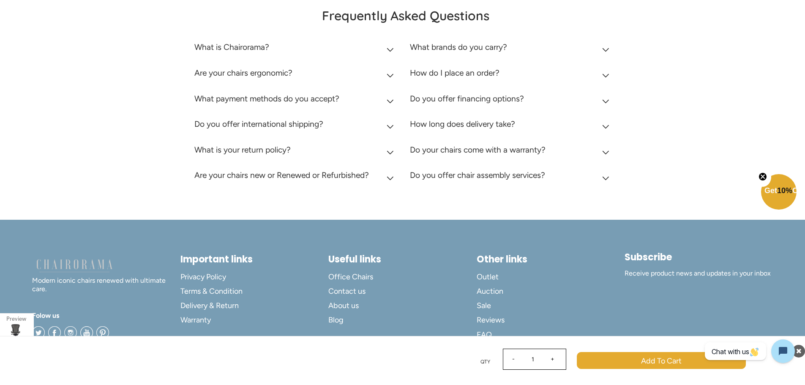
click at [438, 72] on h2 "How do I place an order?" at bounding box center [455, 73] width 90 height 10
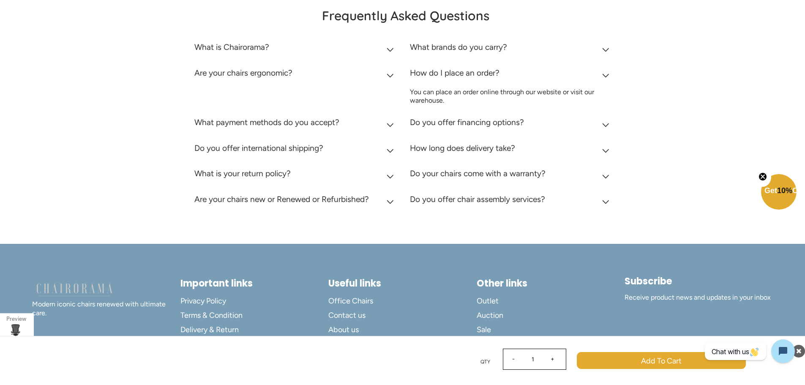
click at [438, 72] on h2 "How do I place an order?" at bounding box center [455, 73] width 90 height 10
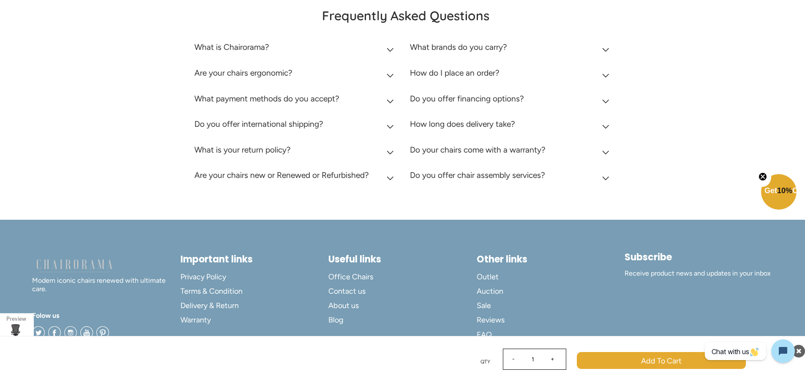
click at [803, 349] on div at bounding box center [798, 351] width 13 height 13
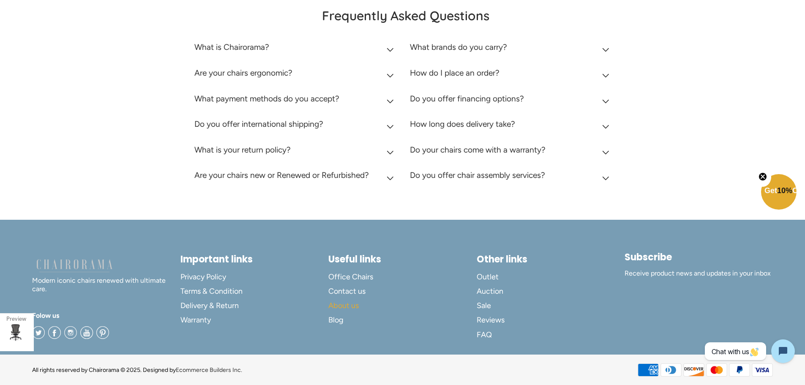
click at [342, 300] on link "About us" at bounding box center [402, 305] width 148 height 14
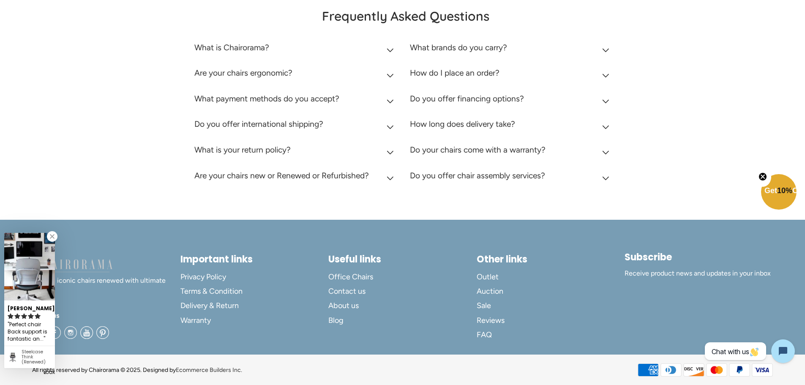
scroll to position [296, 0]
click at [232, 40] on summary "What is Chairorama?" at bounding box center [295, 50] width 203 height 26
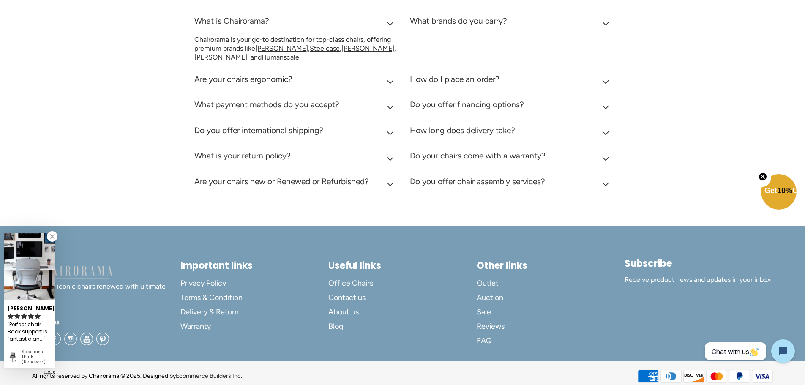
click at [226, 26] on h2 "What is Chairorama?" at bounding box center [231, 21] width 75 height 10
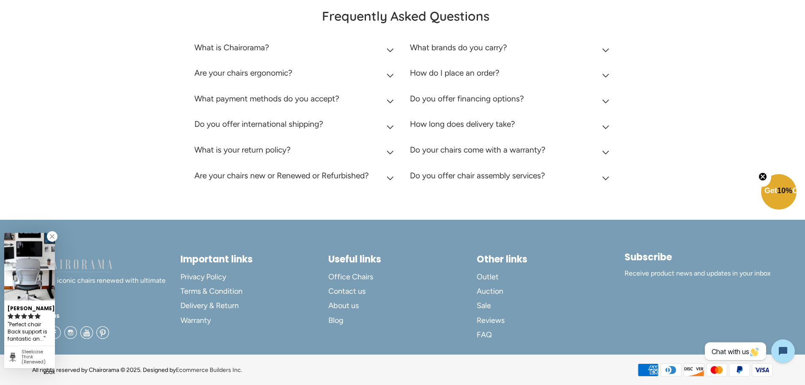
click at [218, 70] on h2 "Are your chairs ergonomic?" at bounding box center [243, 73] width 98 height 10
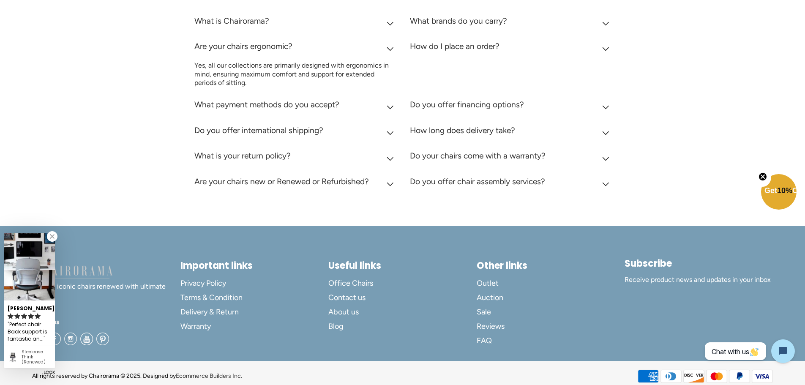
click at [218, 51] on h2 "Are your chairs ergonomic?" at bounding box center [243, 46] width 98 height 10
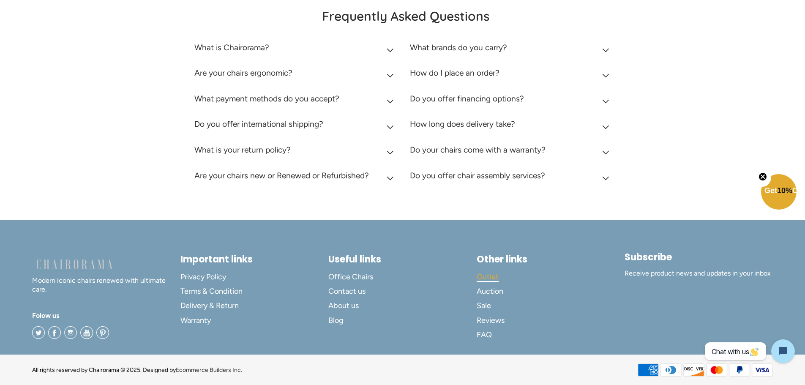
click at [485, 281] on span "Outlet" at bounding box center [487, 277] width 22 height 10
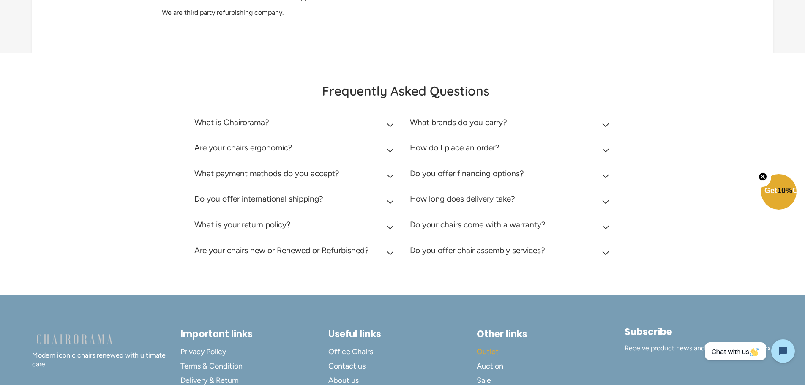
scroll to position [296, 0]
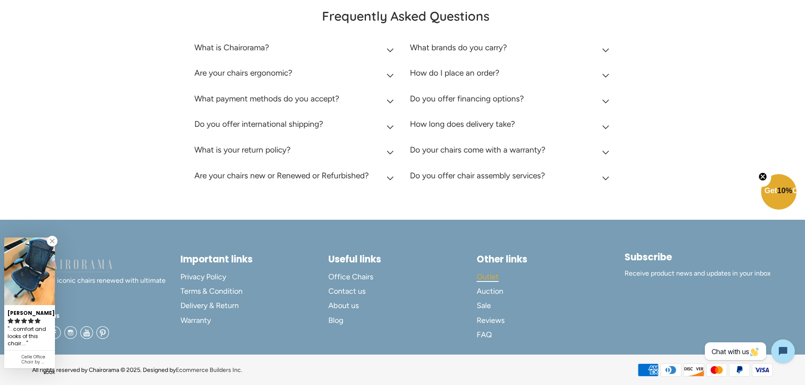
click at [484, 274] on span "Outlet" at bounding box center [487, 277] width 22 height 10
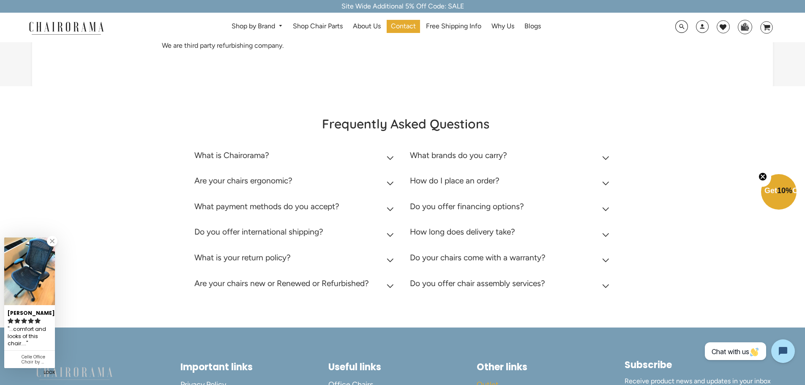
scroll to position [253, 0]
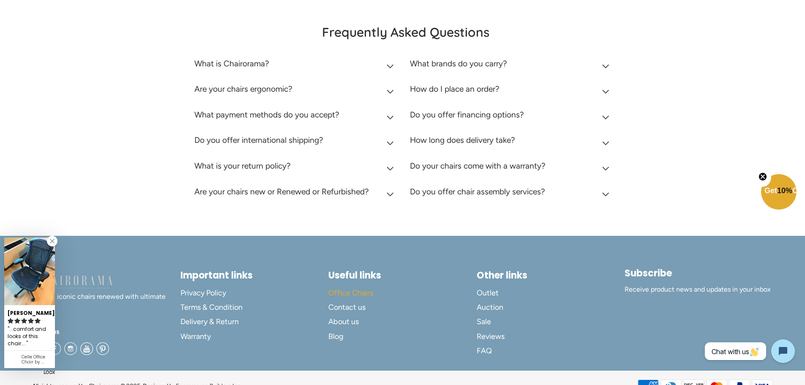
drag, startPoint x: 484, startPoint y: 317, endPoint x: 458, endPoint y: 313, distance: 26.4
click at [458, 300] on link "Office Chairs" at bounding box center [402, 293] width 148 height 14
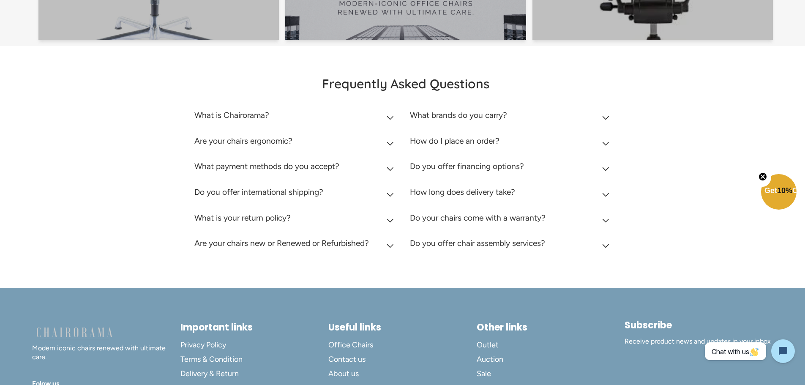
scroll to position [448, 0]
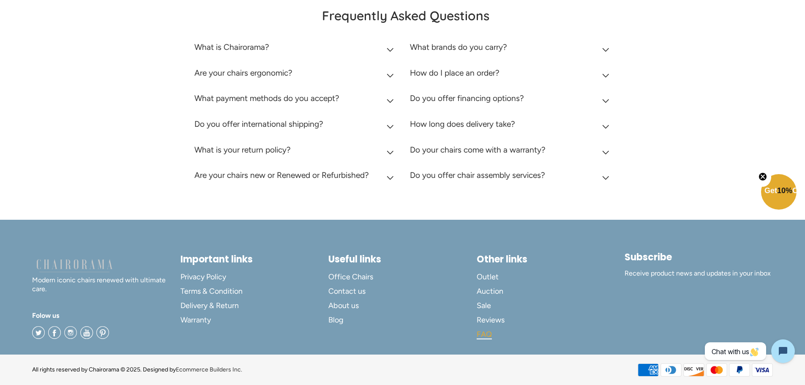
click at [482, 332] on span "FAQ" at bounding box center [483, 334] width 15 height 10
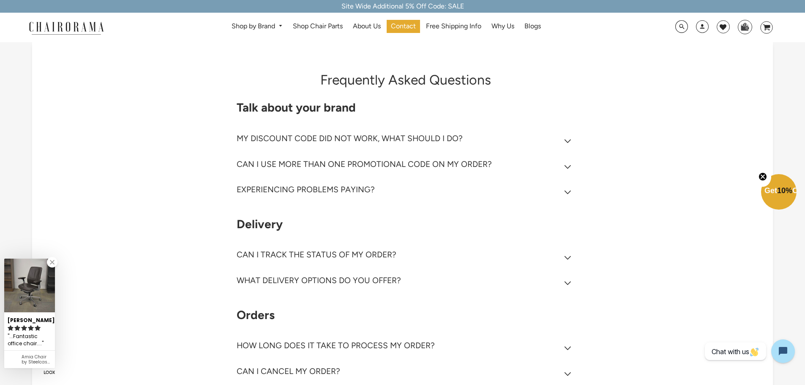
click at [261, 188] on h2 "EXPERIENCING PROBLEMS PAYING?" at bounding box center [306, 190] width 138 height 10
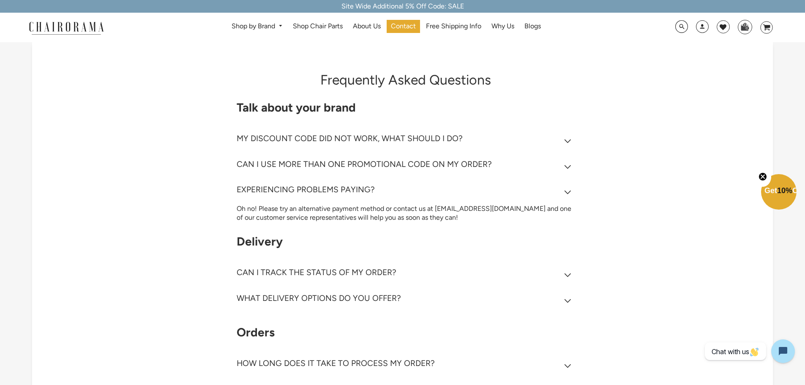
click at [261, 188] on h2 "EXPERIENCING PROBLEMS PAYING?" at bounding box center [306, 190] width 138 height 10
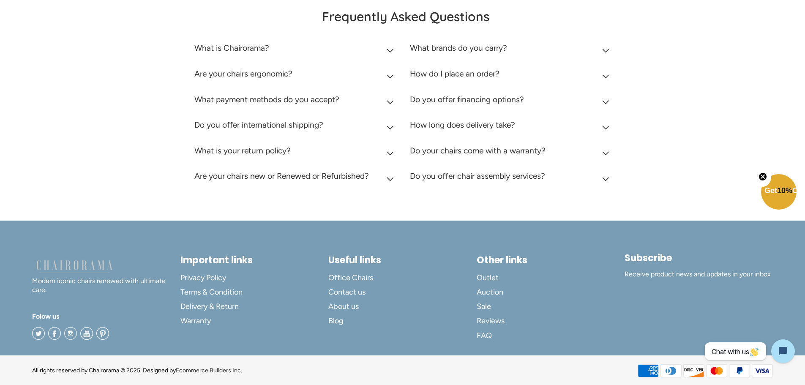
scroll to position [605, 0]
